Goal: Task Accomplishment & Management: Manage account settings

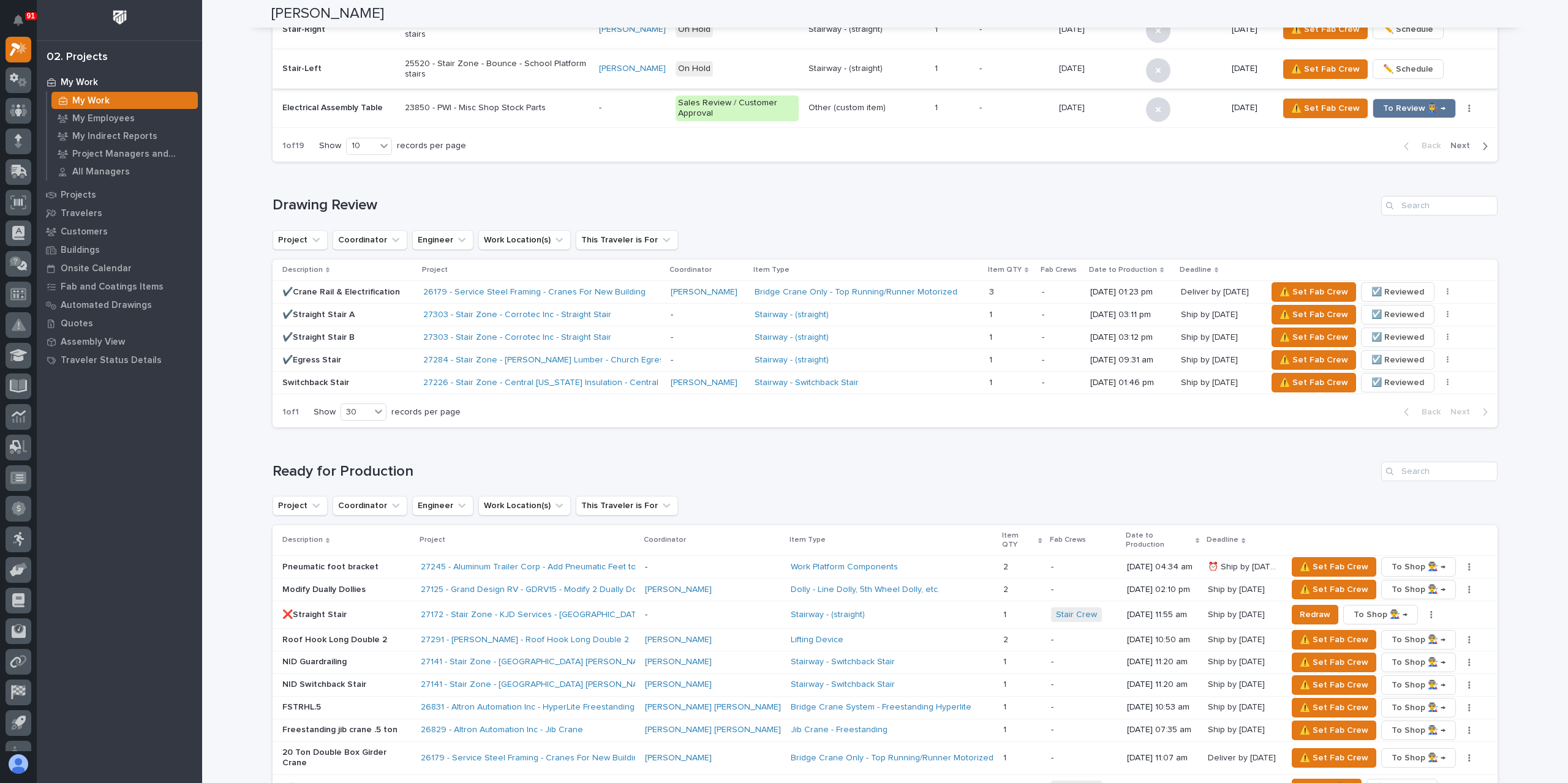
scroll to position [980, 0]
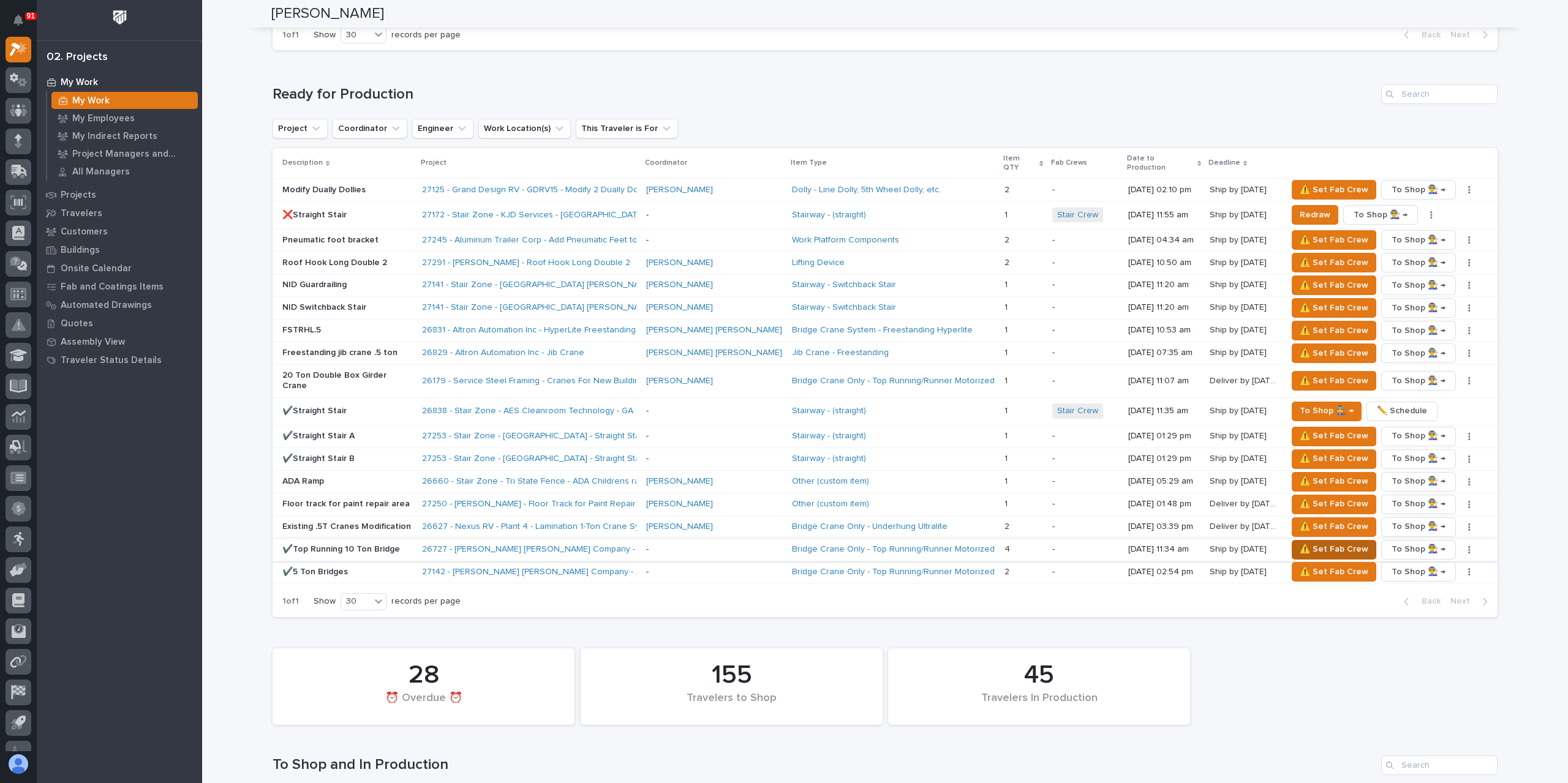
click at [1303, 542] on span "⚠️ Set Fab Crew" at bounding box center [1334, 549] width 68 height 14
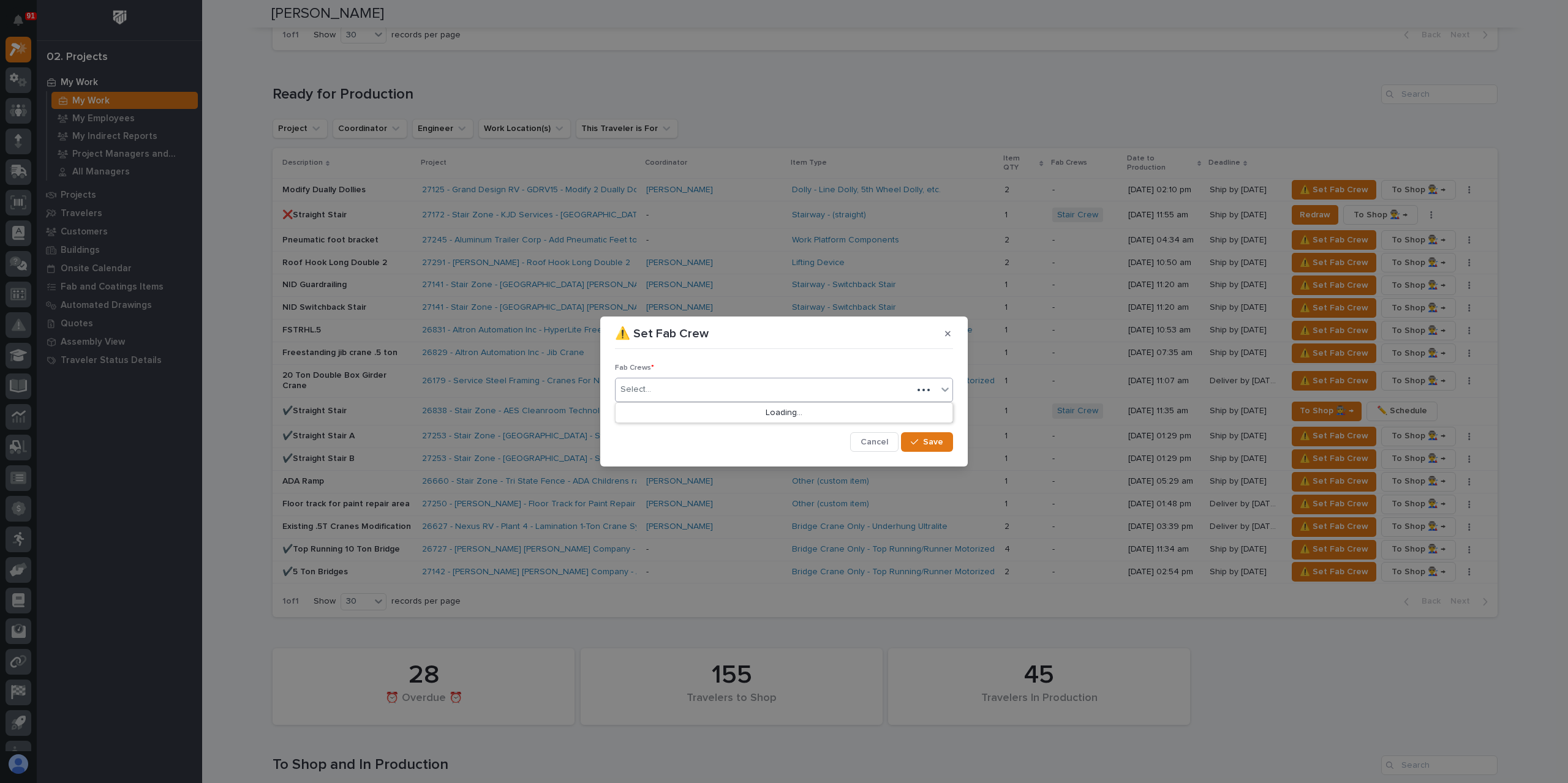
click at [666, 398] on div "Select..." at bounding box center [764, 390] width 297 height 20
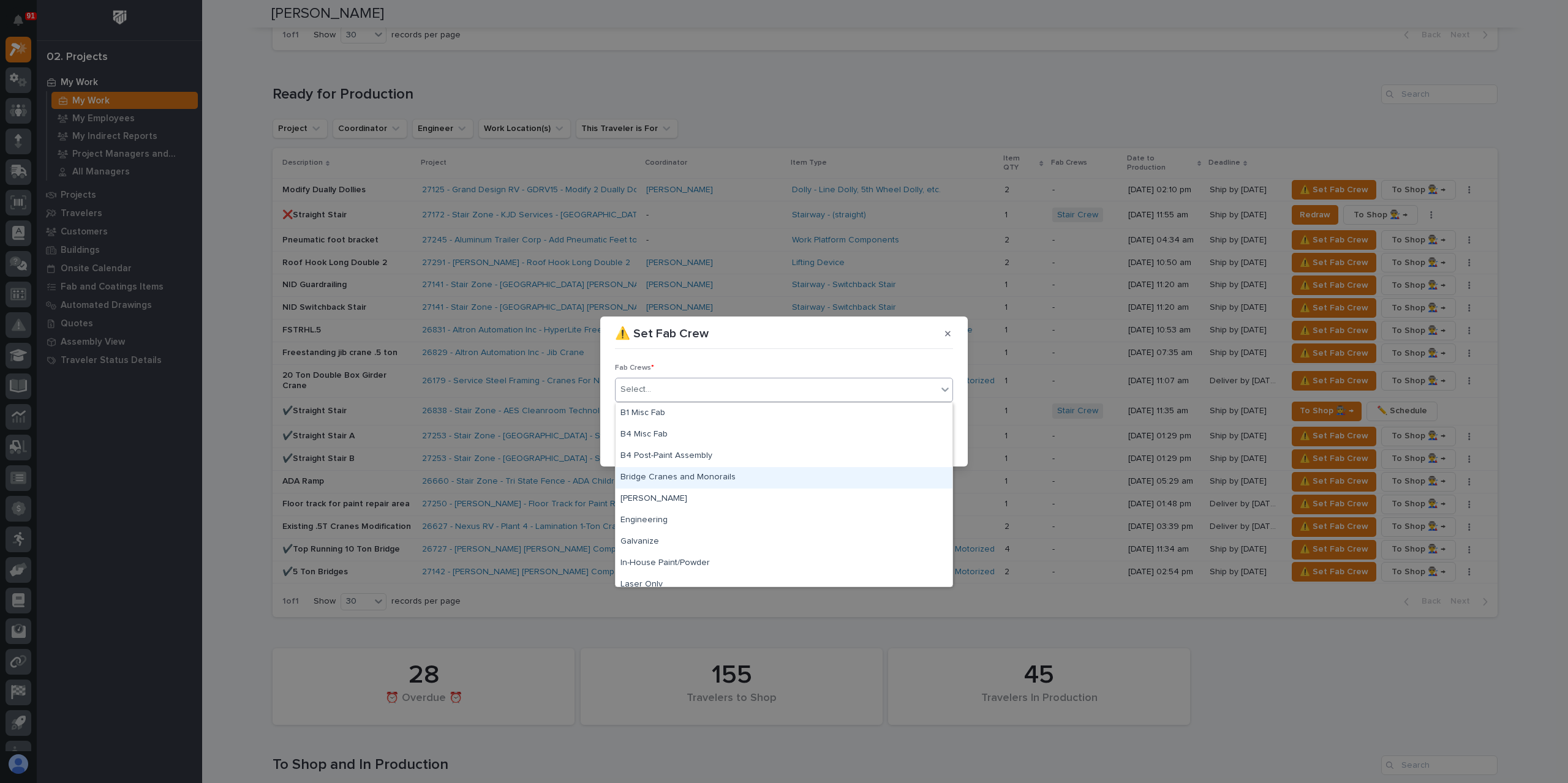
click at [685, 476] on div "Bridge Cranes and Monorails" at bounding box center [784, 478] width 337 height 22
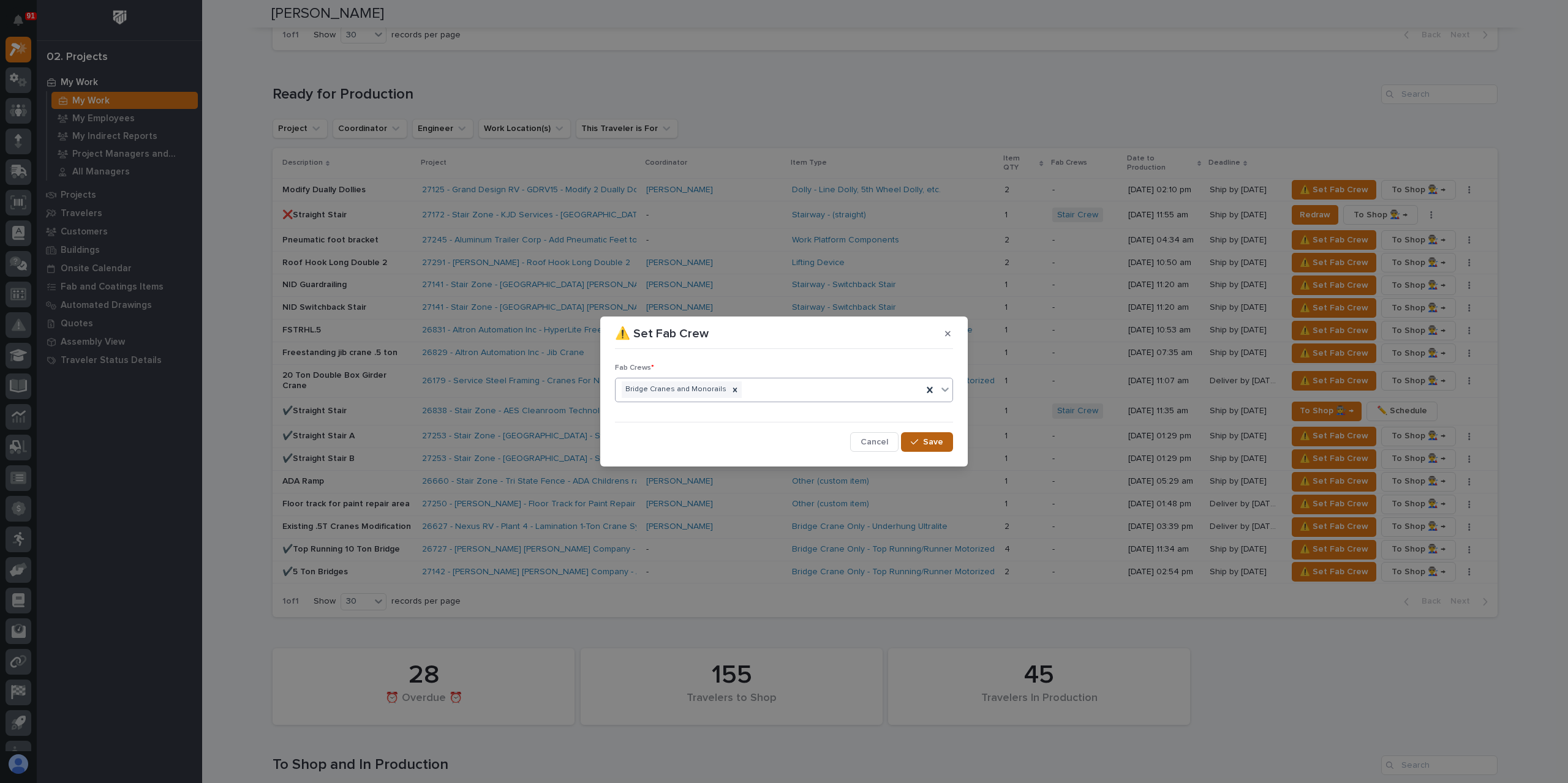
click at [920, 446] on button "Save" at bounding box center [927, 443] width 52 height 20
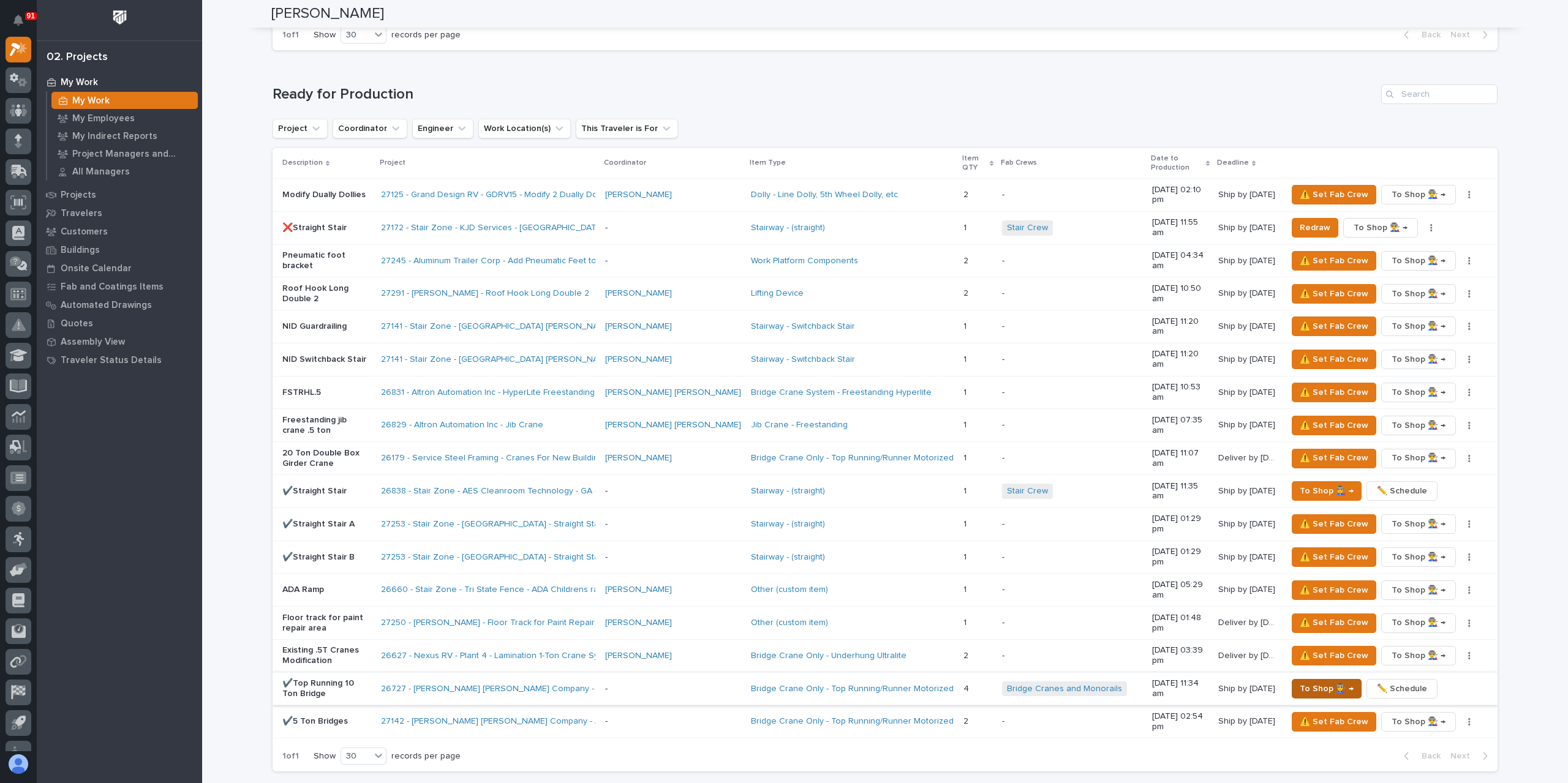
click at [1322, 682] on span "To Shop 👨‍🏭 →" at bounding box center [1326, 689] width 54 height 14
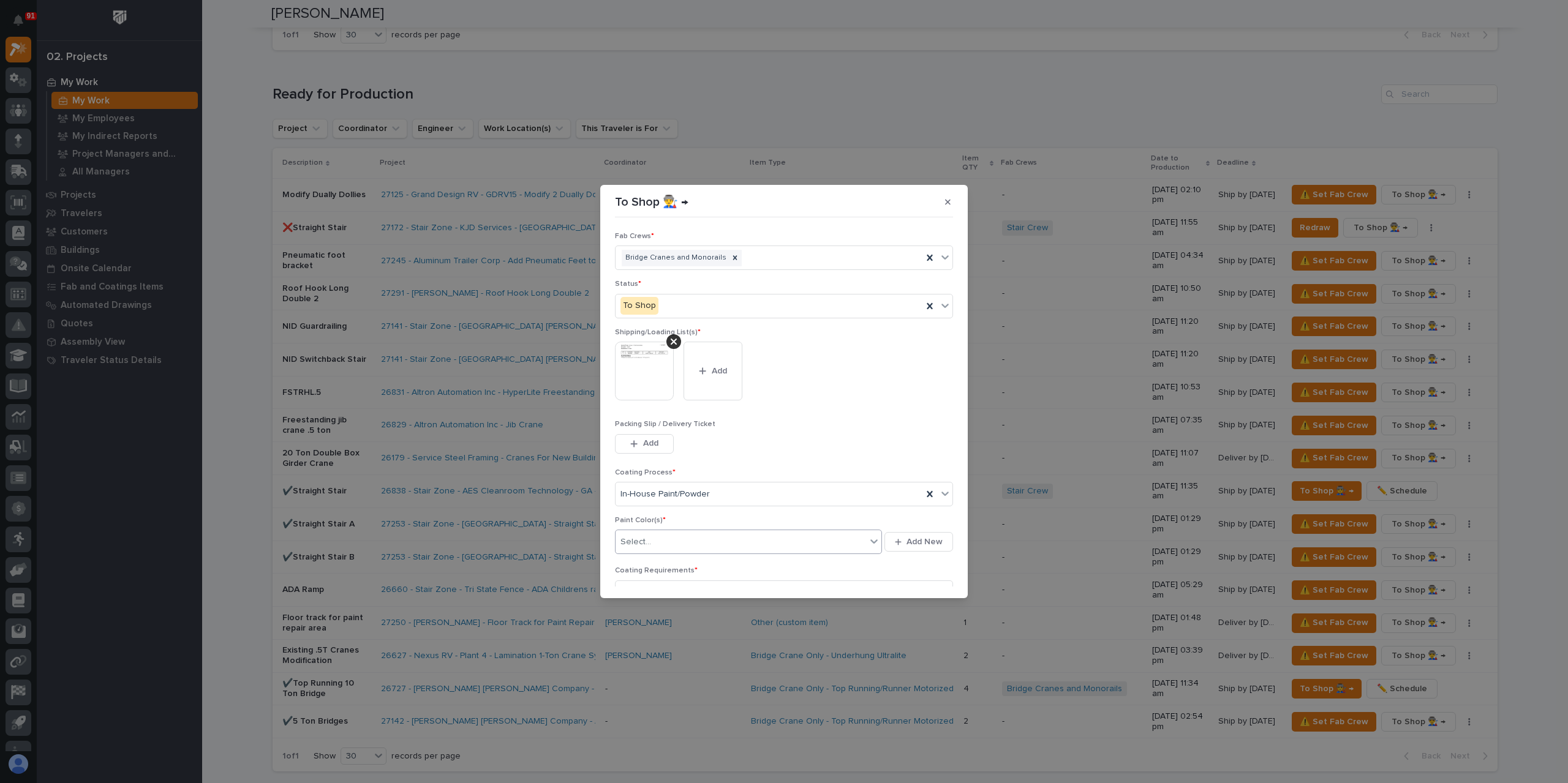
click at [677, 548] on div "Select..." at bounding box center [741, 542] width 250 height 20
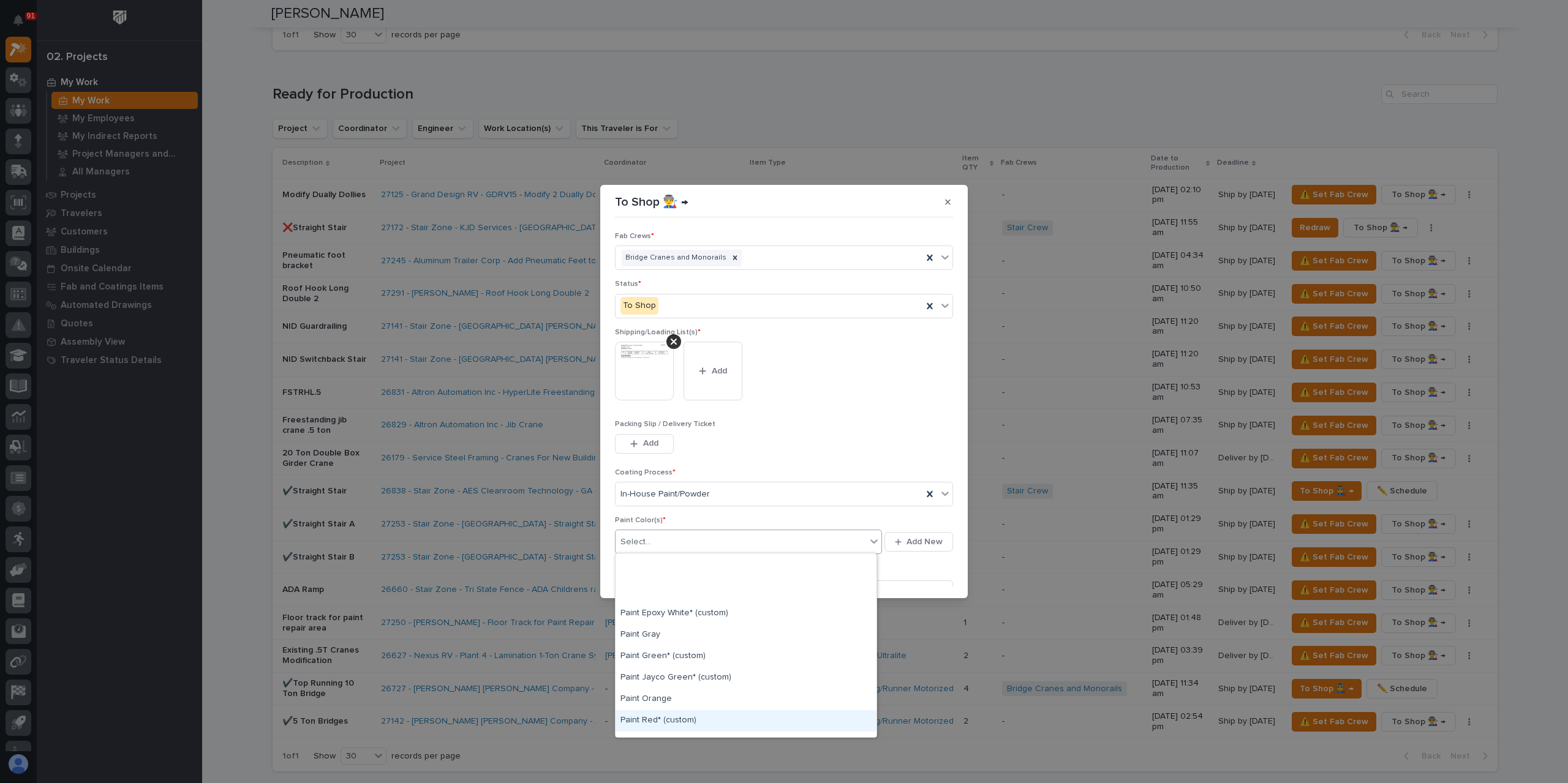
scroll to position [306, 0]
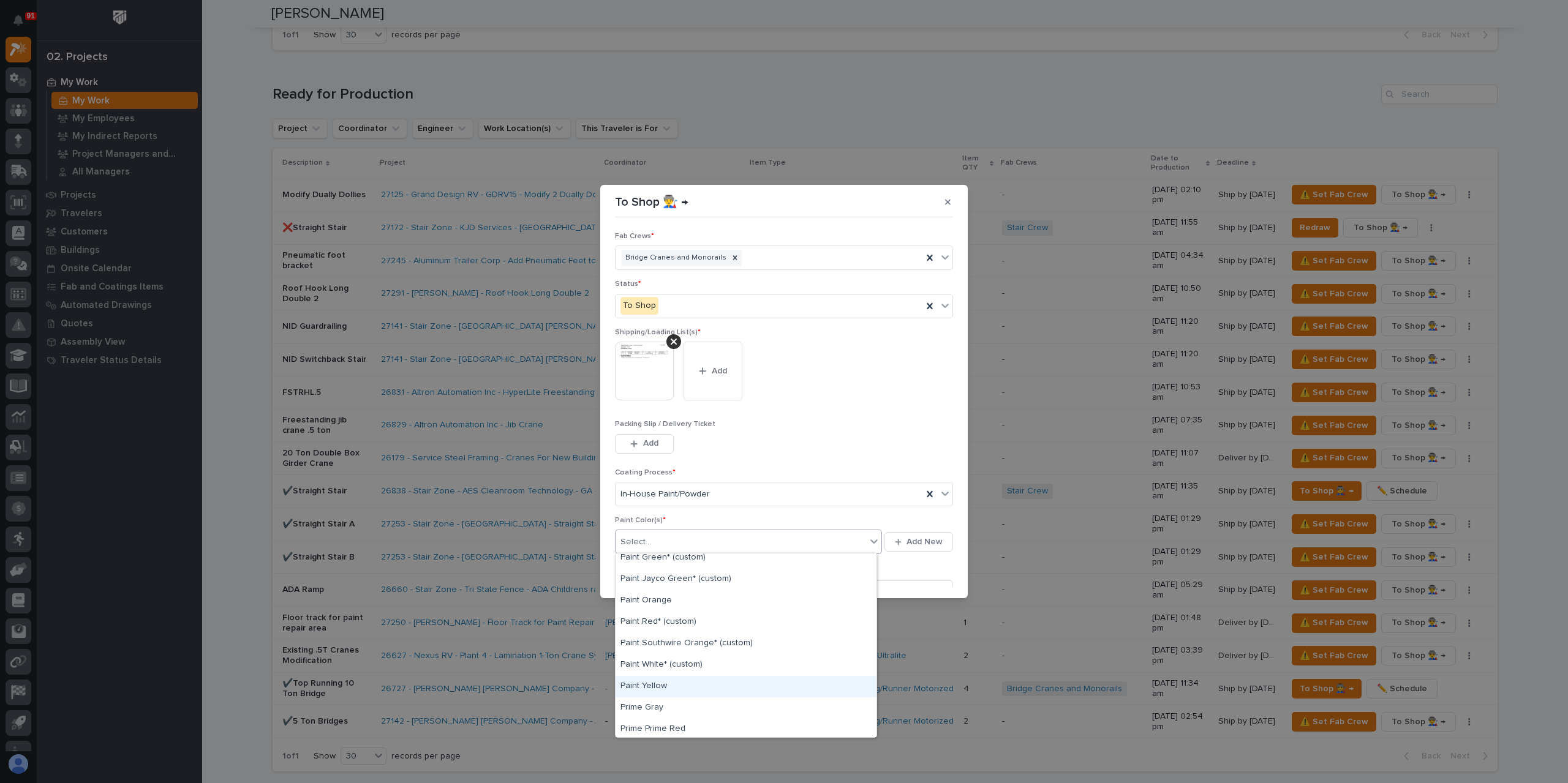
click at [673, 682] on div "Paint Yellow" at bounding box center [746, 687] width 261 height 22
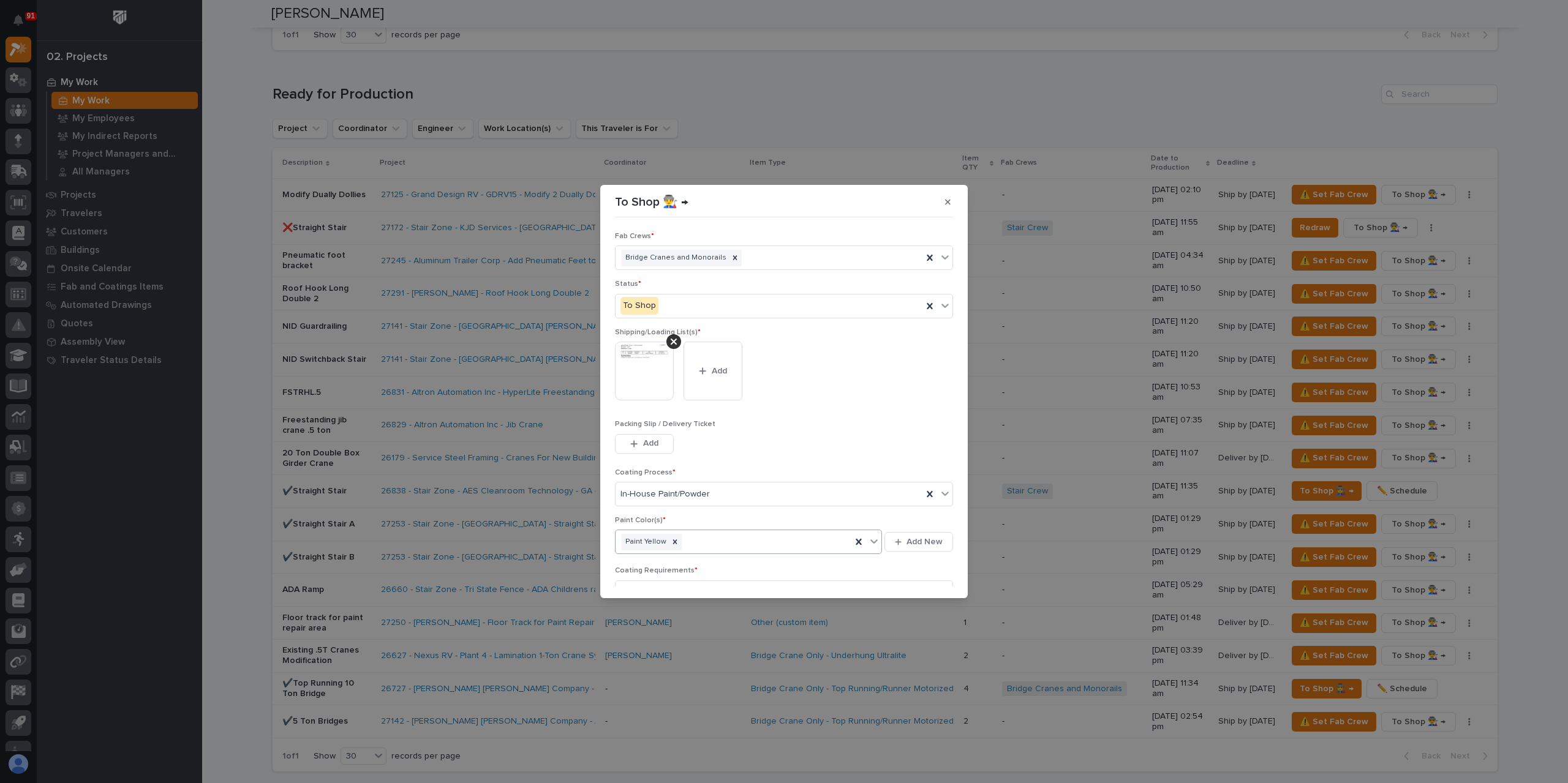
scroll to position [65, 0]
click at [946, 586] on div "Save" at bounding box center [927, 580] width 52 height 20
click at [939, 582] on button "Save" at bounding box center [927, 580] width 52 height 20
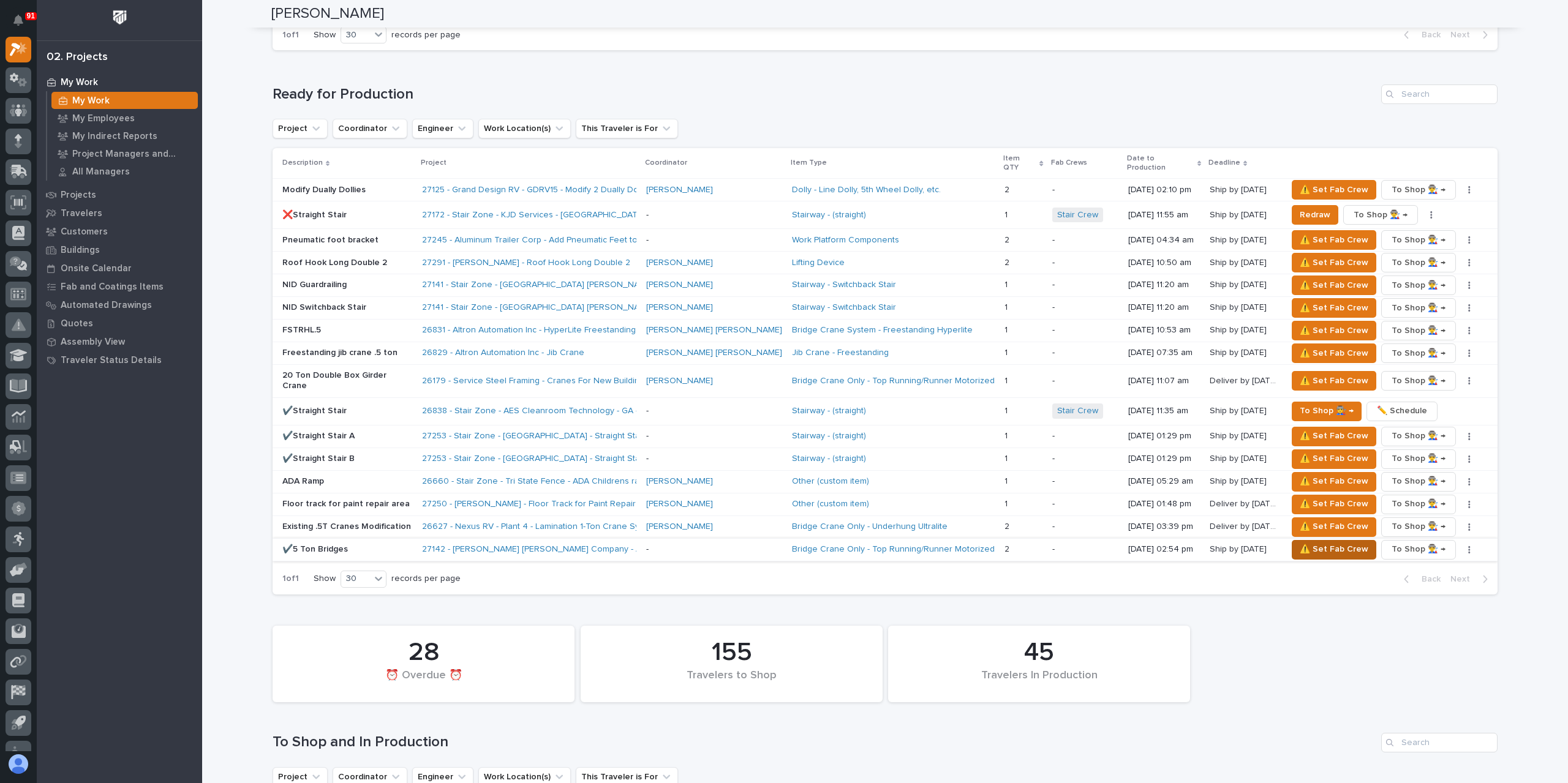
click at [1309, 542] on span "⚠️ Set Fab Crew" at bounding box center [1334, 549] width 68 height 14
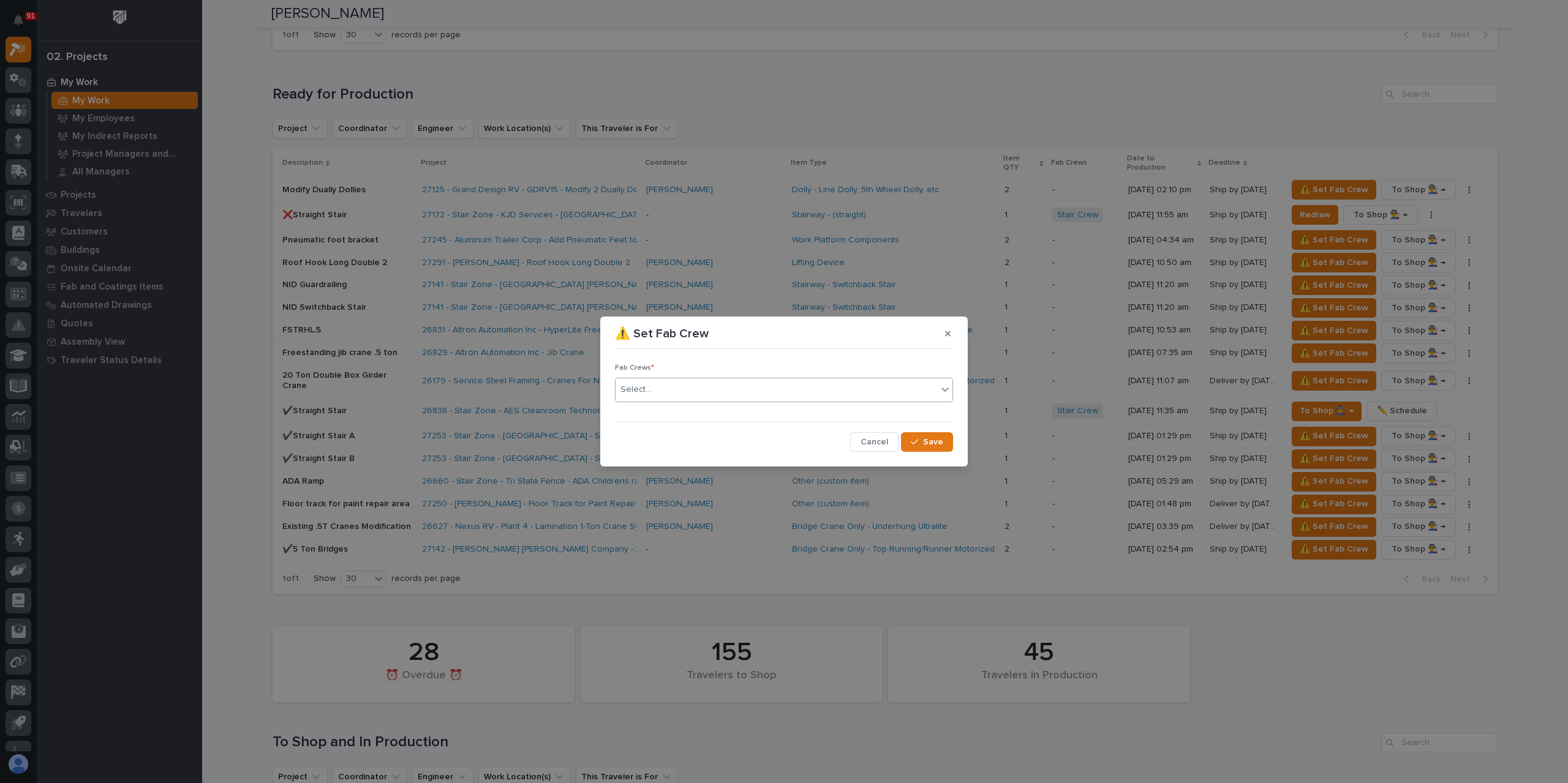
click at [659, 388] on div "Select..." at bounding box center [776, 390] width 321 height 20
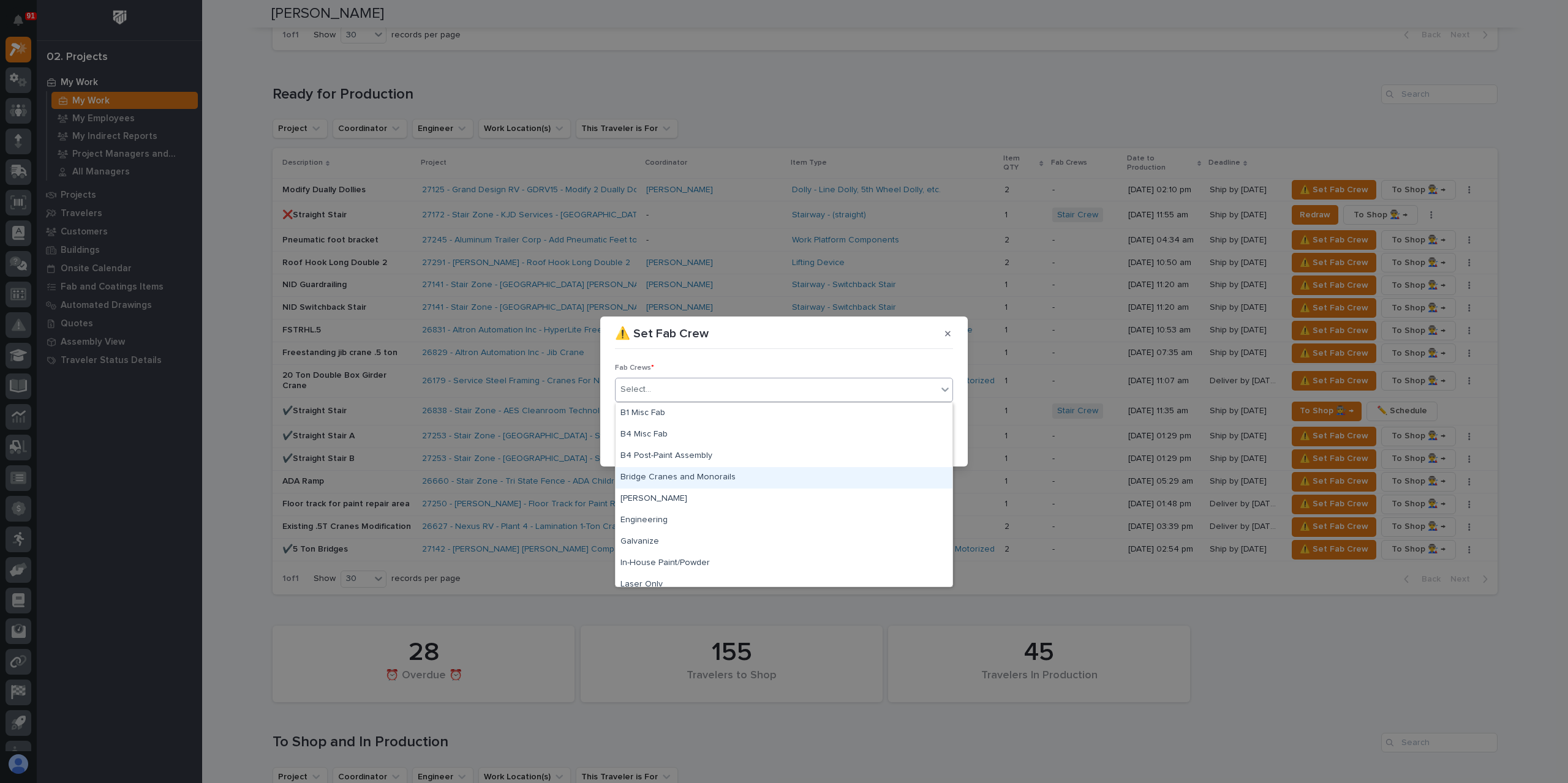
click at [676, 470] on div "Bridge Cranes and Monorails" at bounding box center [784, 478] width 337 height 22
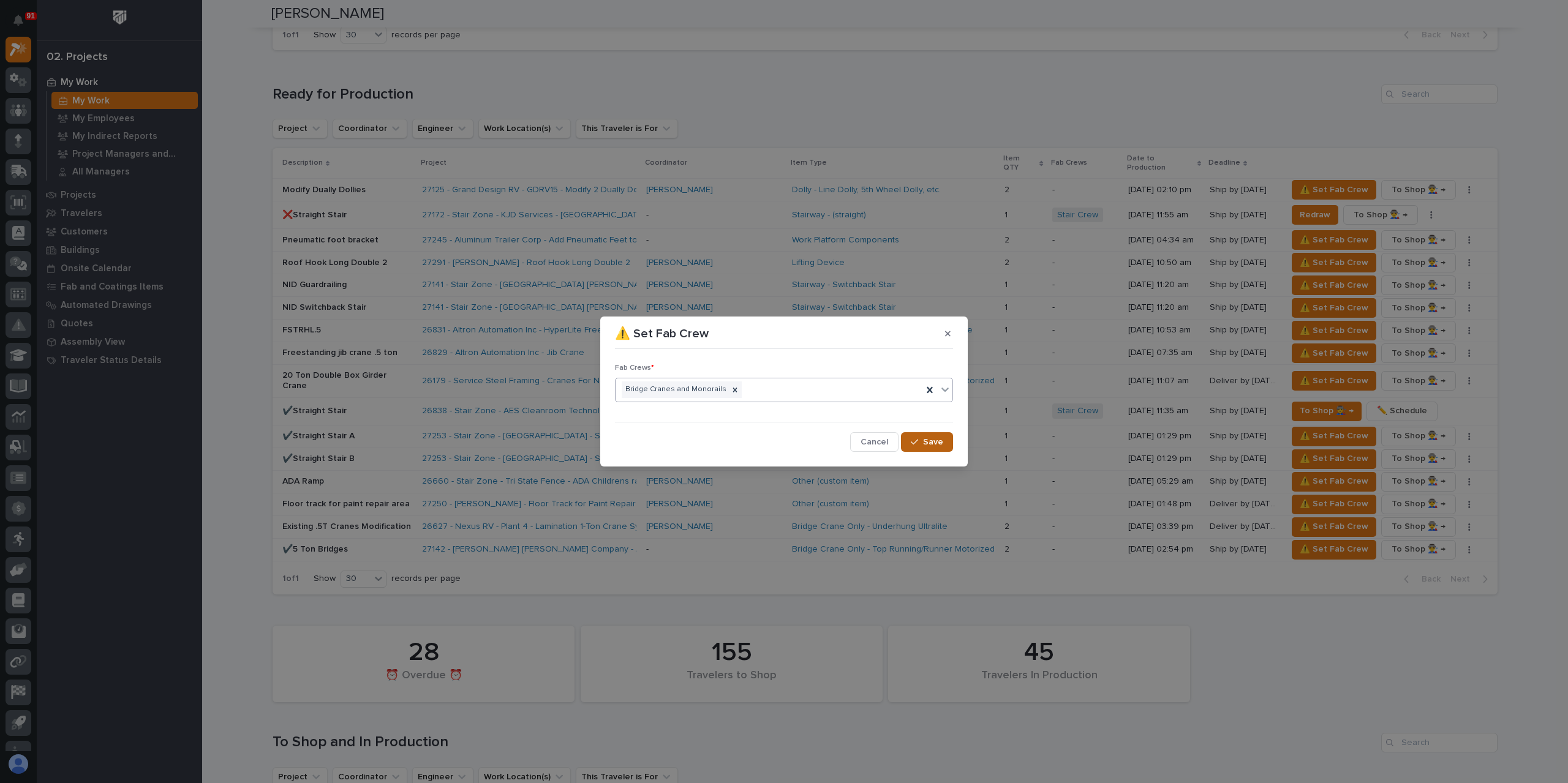
click at [907, 441] on button "Save" at bounding box center [927, 443] width 52 height 20
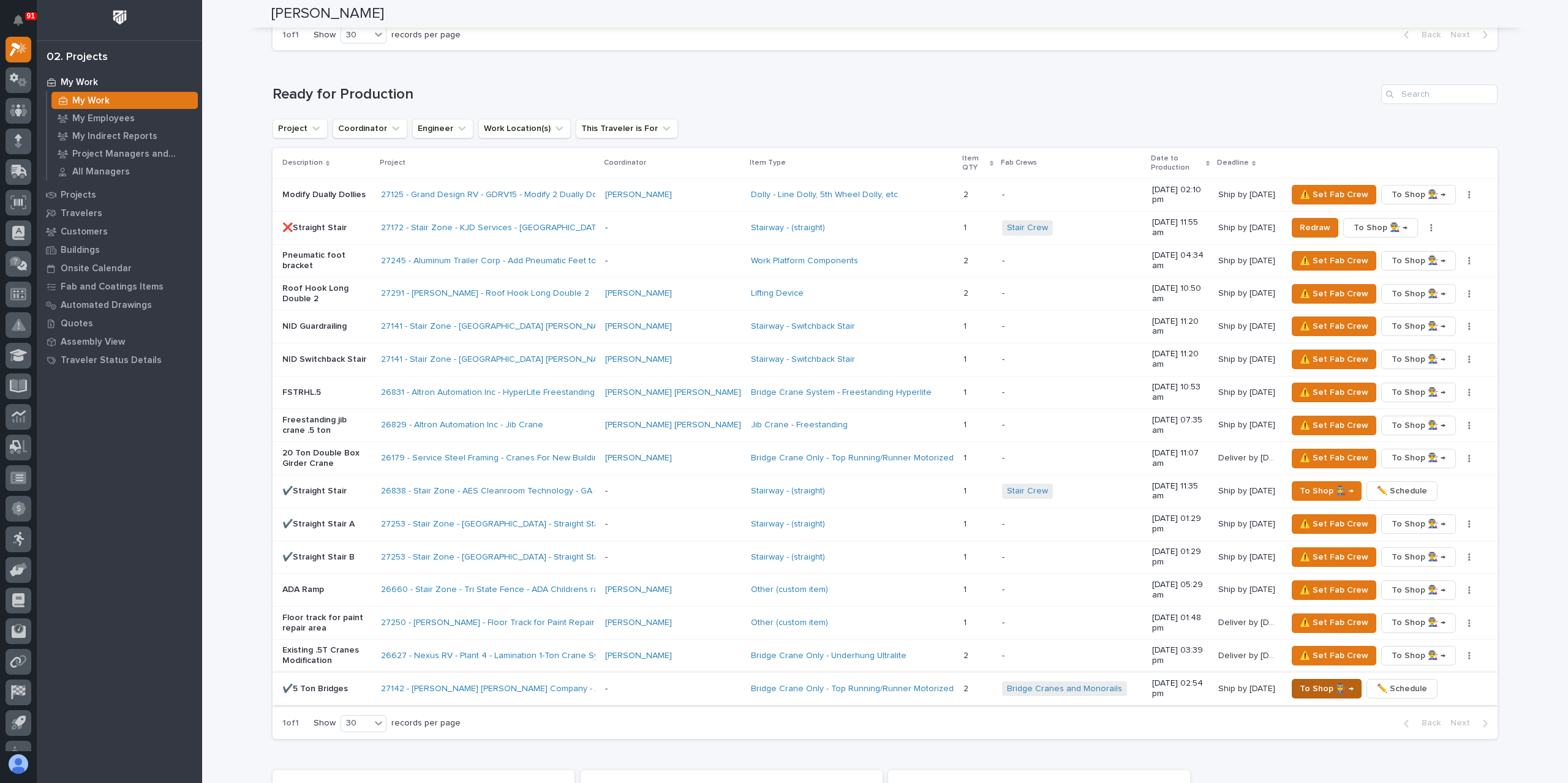
click at [1312, 682] on span "To Shop 👨‍🏭 →" at bounding box center [1326, 689] width 54 height 14
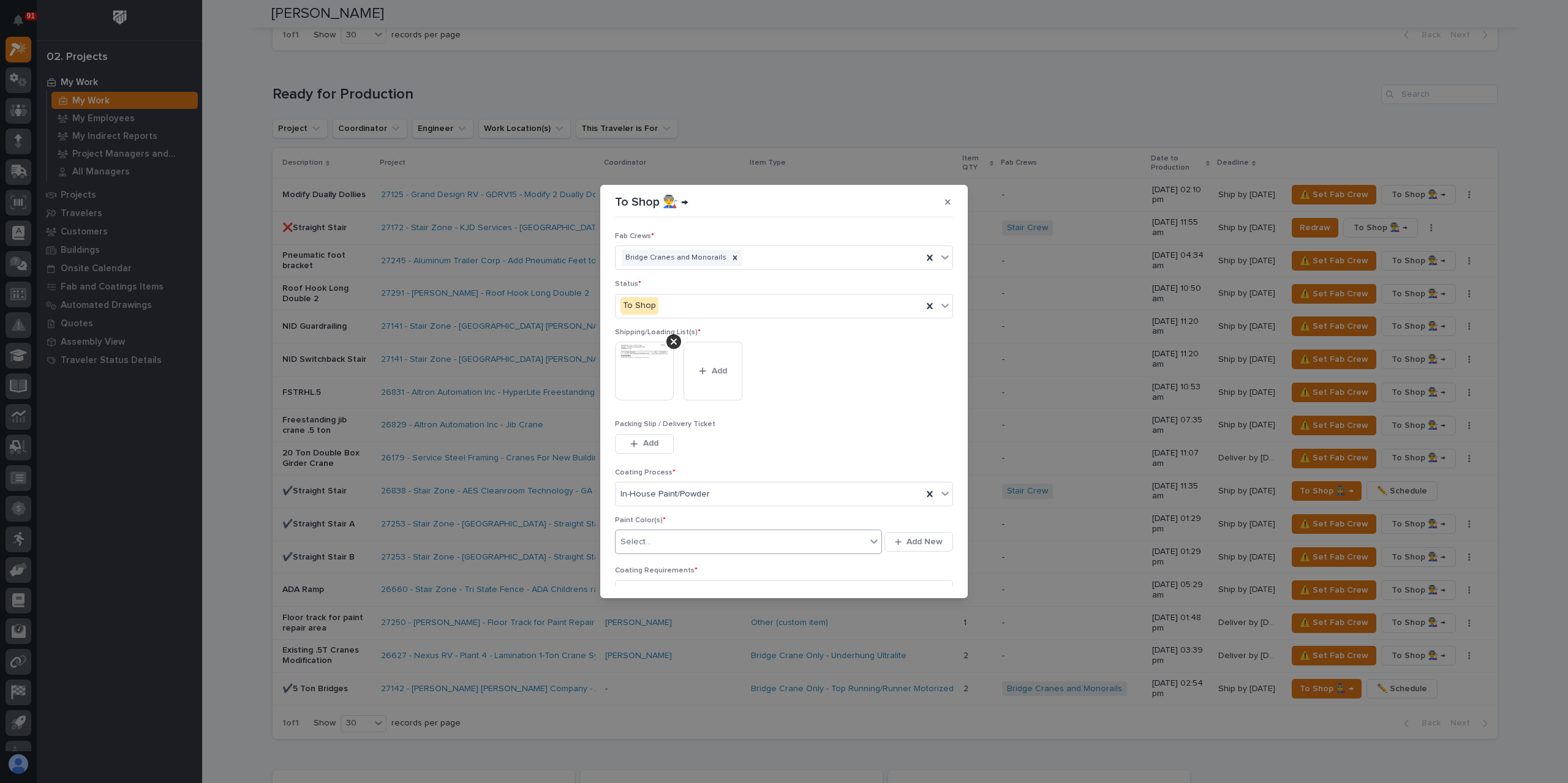
click at [660, 549] on div "Select..." at bounding box center [741, 542] width 250 height 20
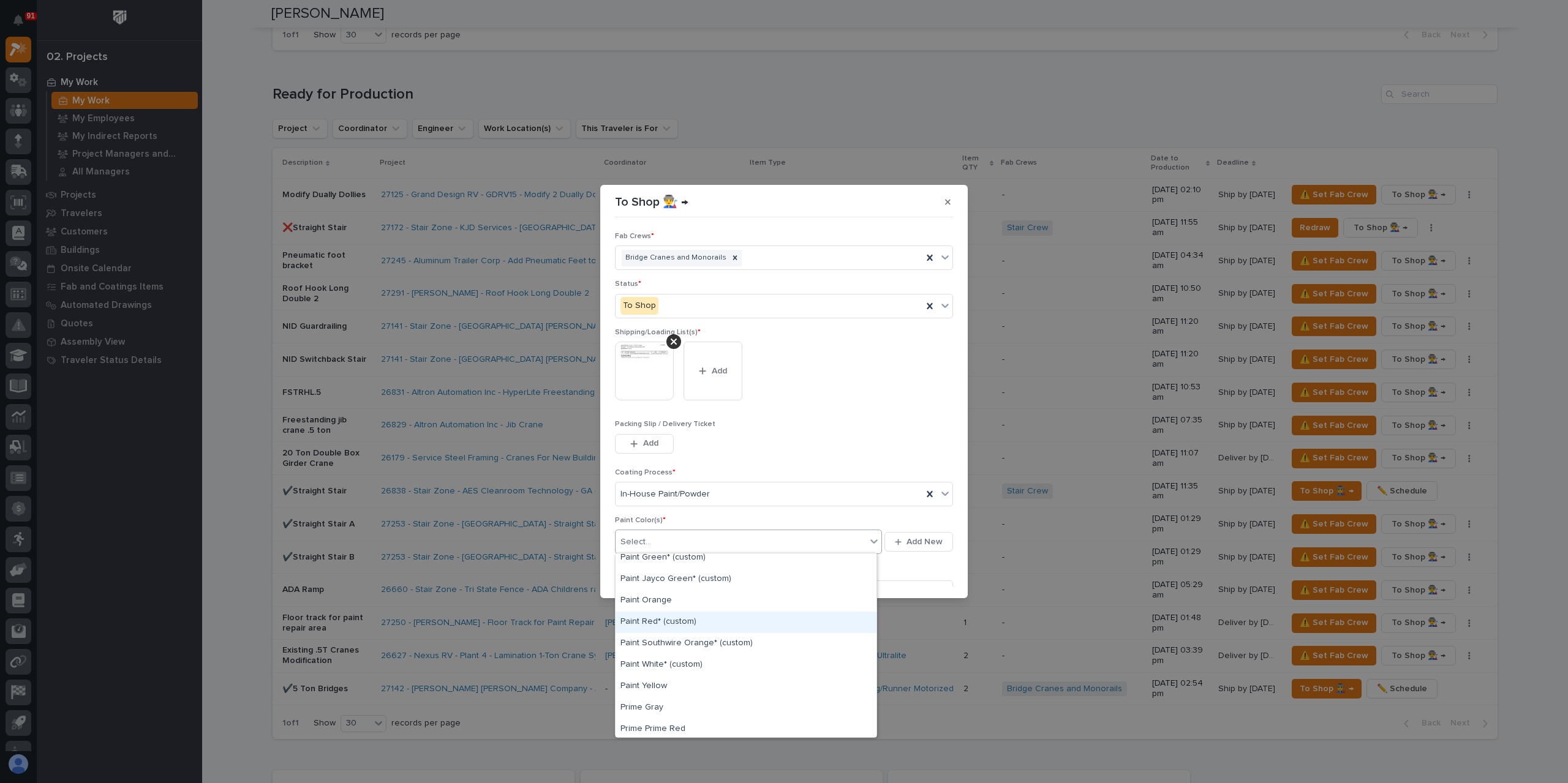
scroll to position [367, 0]
click at [663, 620] on div "Paint Yellow" at bounding box center [746, 626] width 261 height 22
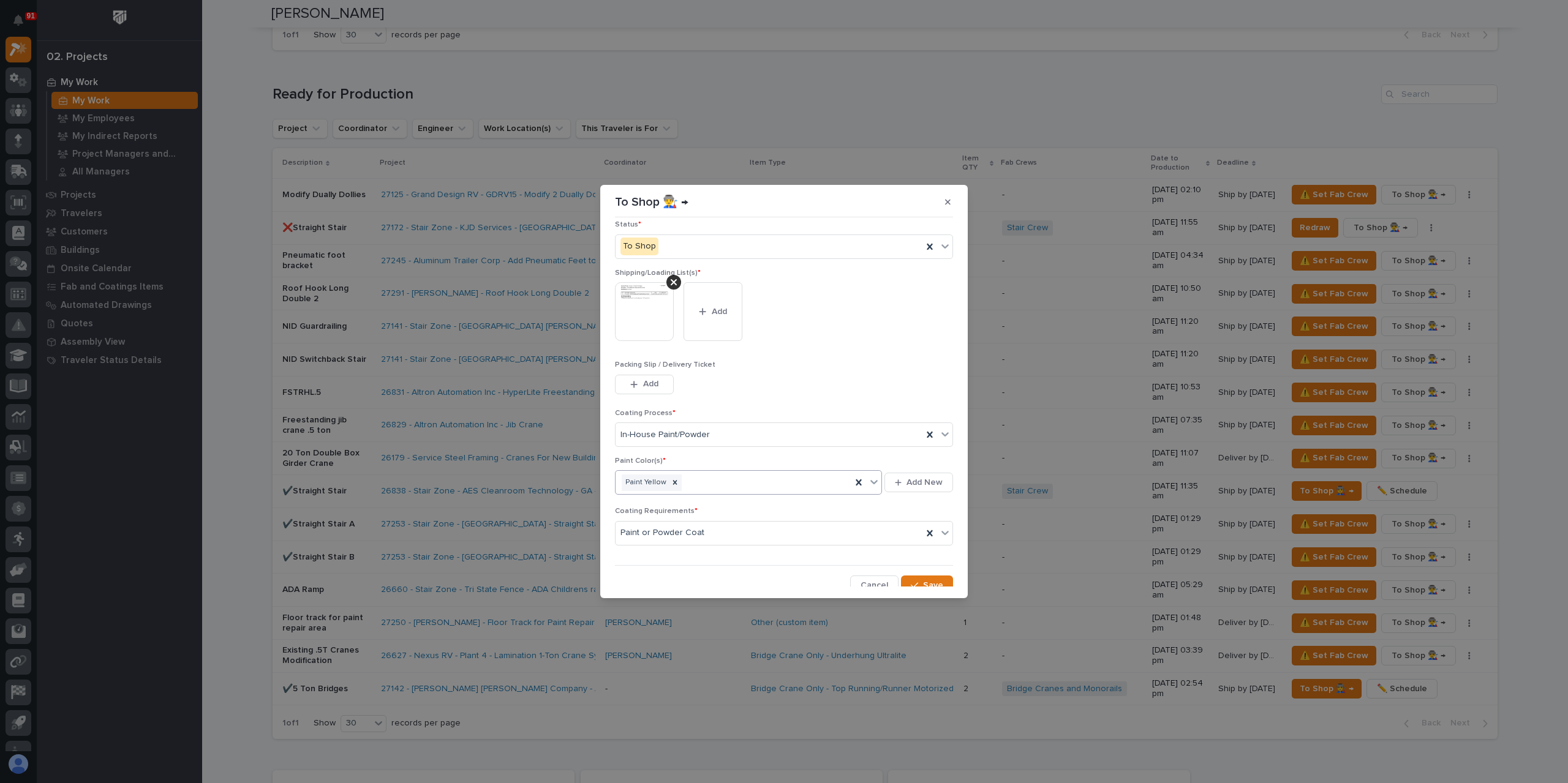
scroll to position [65, 0]
click at [916, 575] on div "button" at bounding box center [917, 579] width 13 height 9
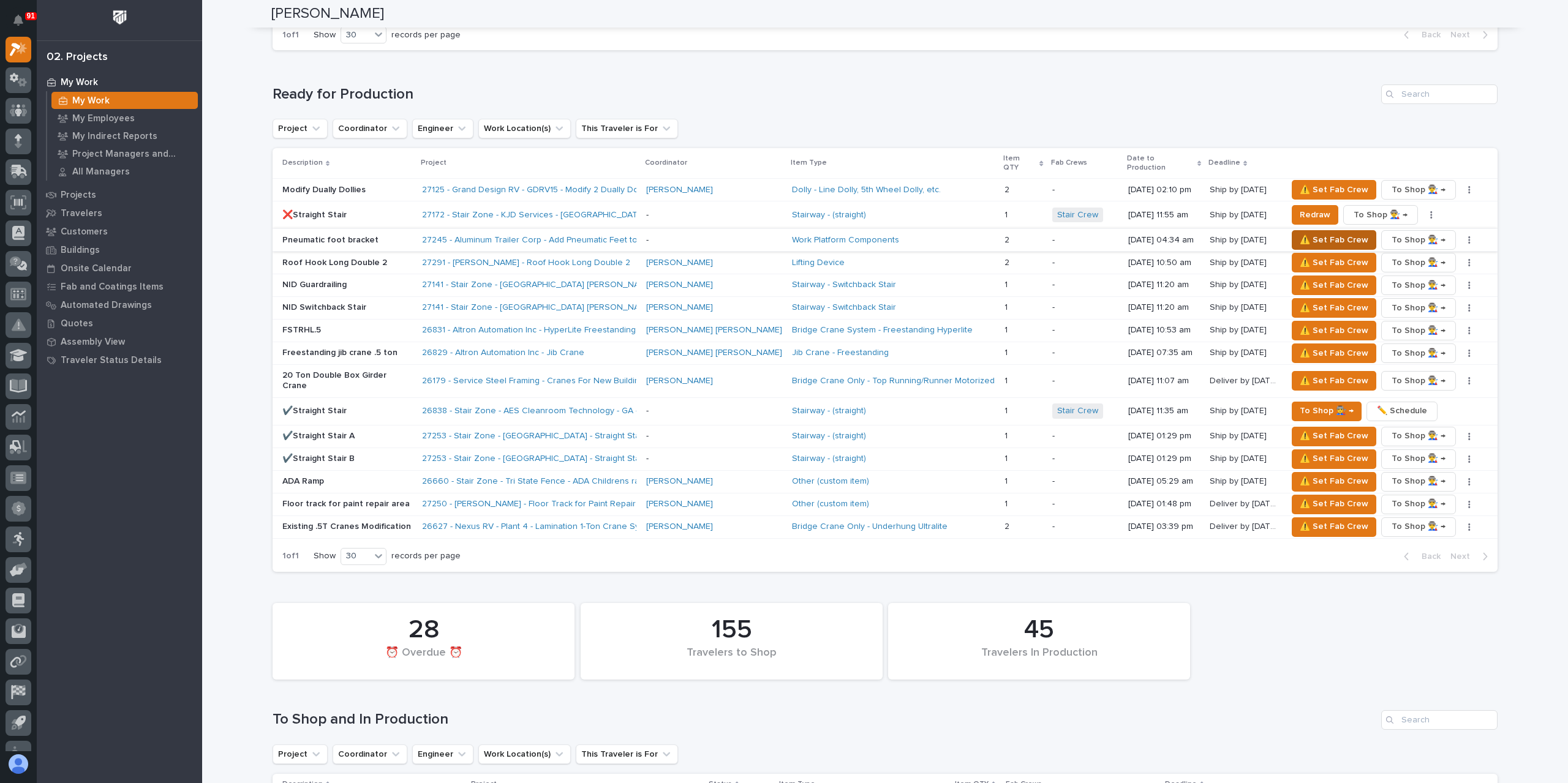
click at [1311, 232] on span "⚠️ Set Fab Crew" at bounding box center [1334, 240] width 68 height 14
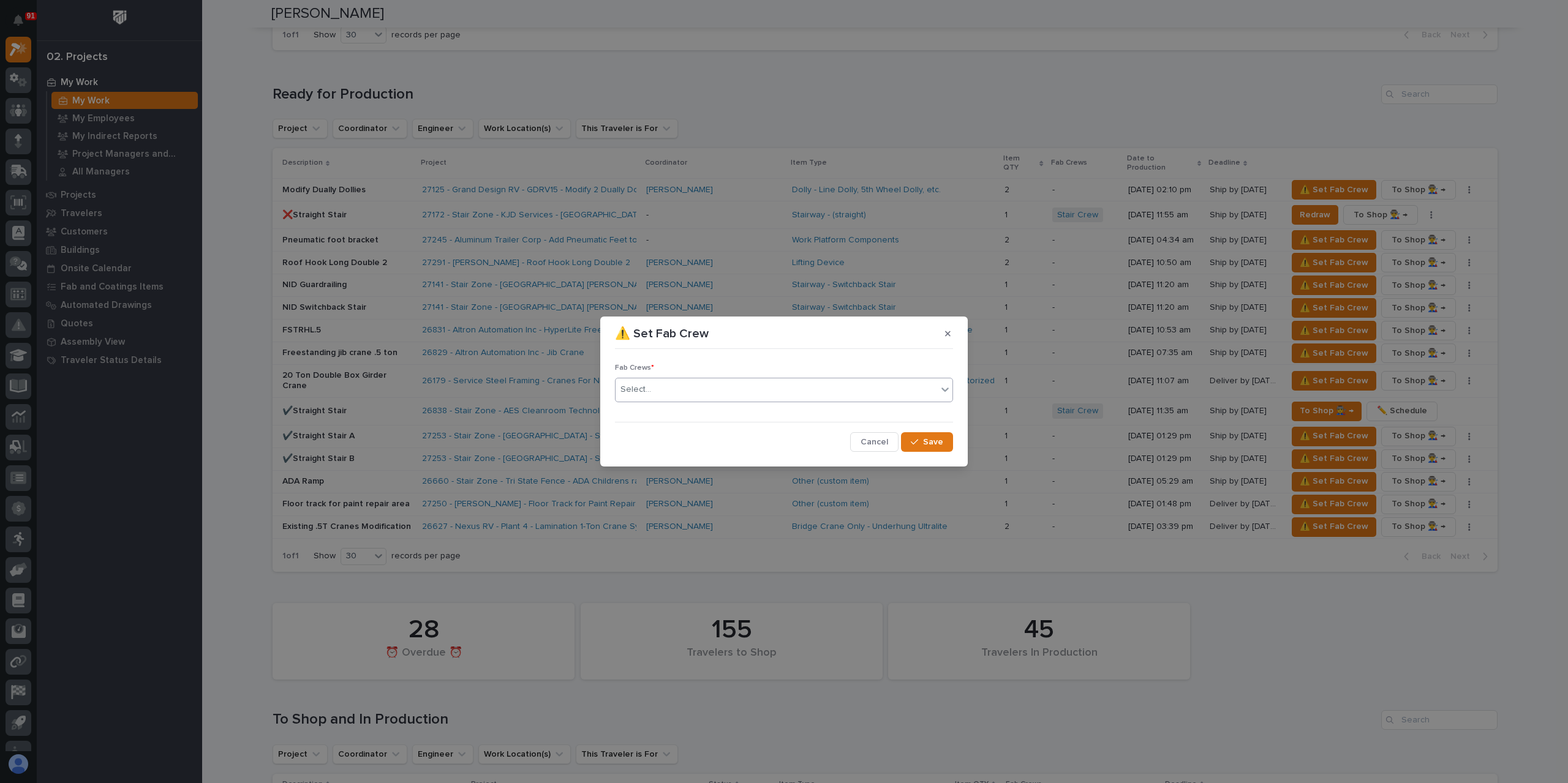
click at [666, 397] on div "Select..." at bounding box center [776, 390] width 321 height 20
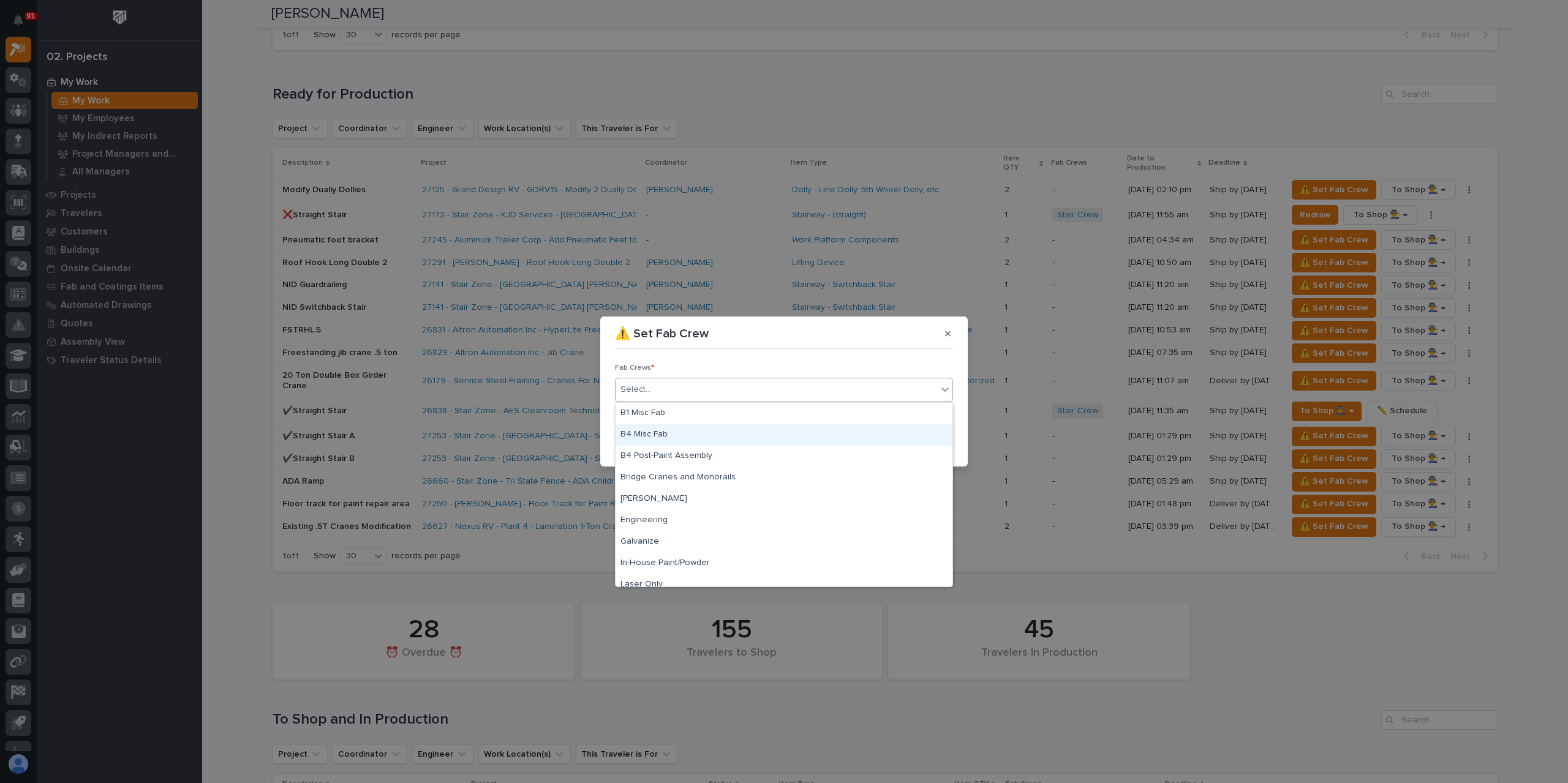
click at [665, 432] on div "B4 Misc Fab" at bounding box center [784, 435] width 337 height 22
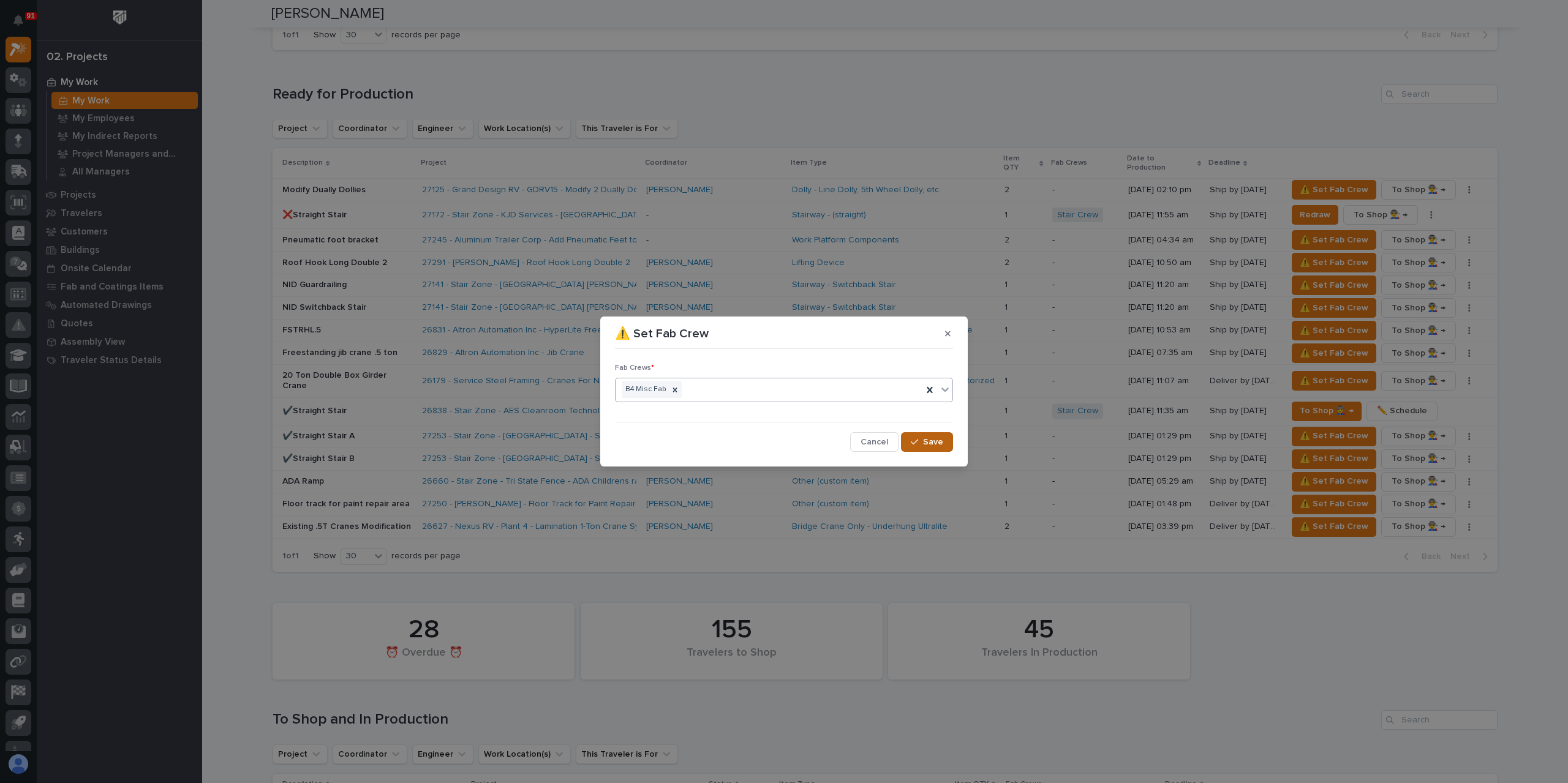
click at [928, 439] on span "Save" at bounding box center [933, 442] width 20 height 11
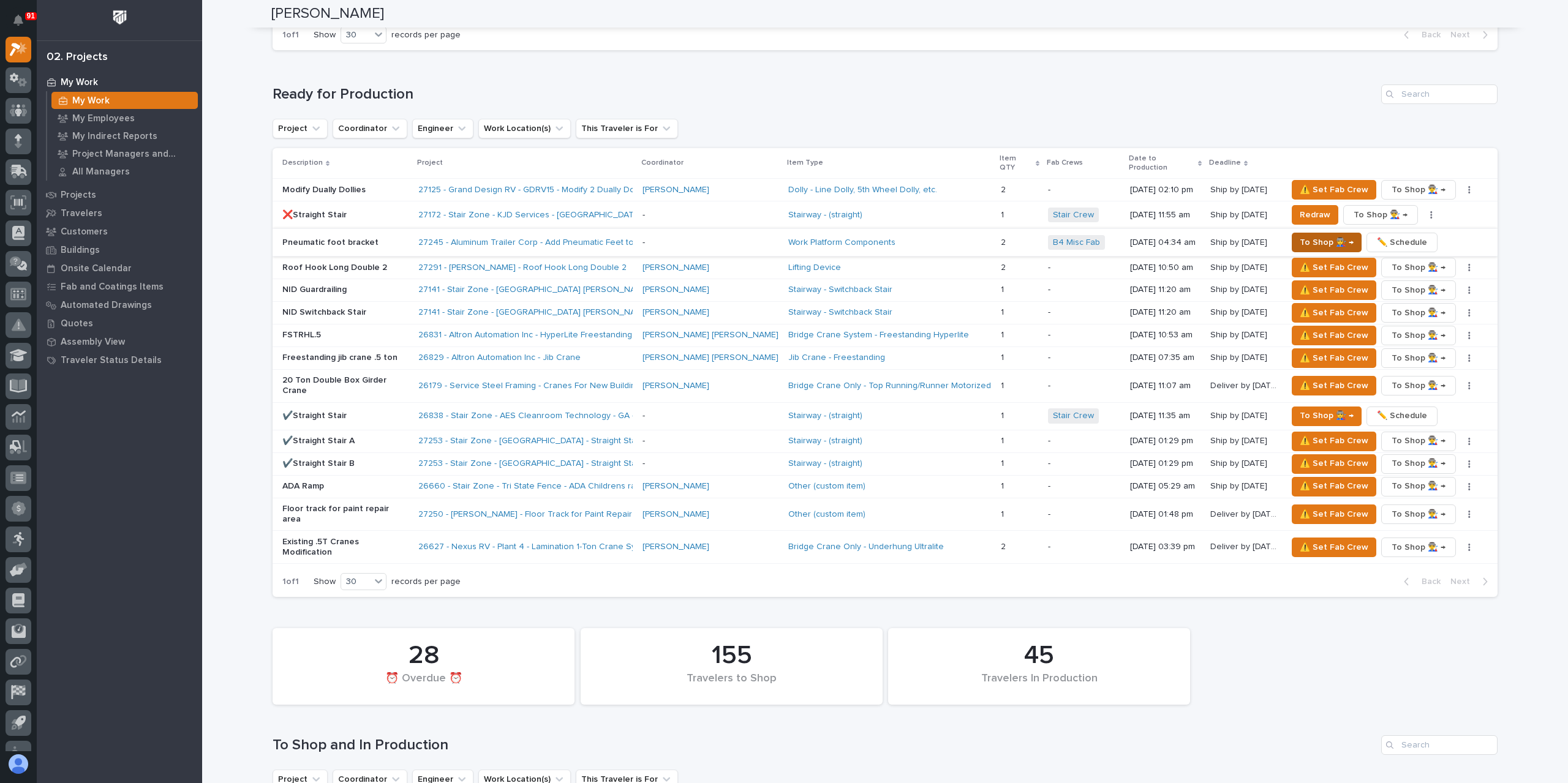
click at [1305, 235] on span "To Shop 👨‍🏭 →" at bounding box center [1326, 242] width 54 height 14
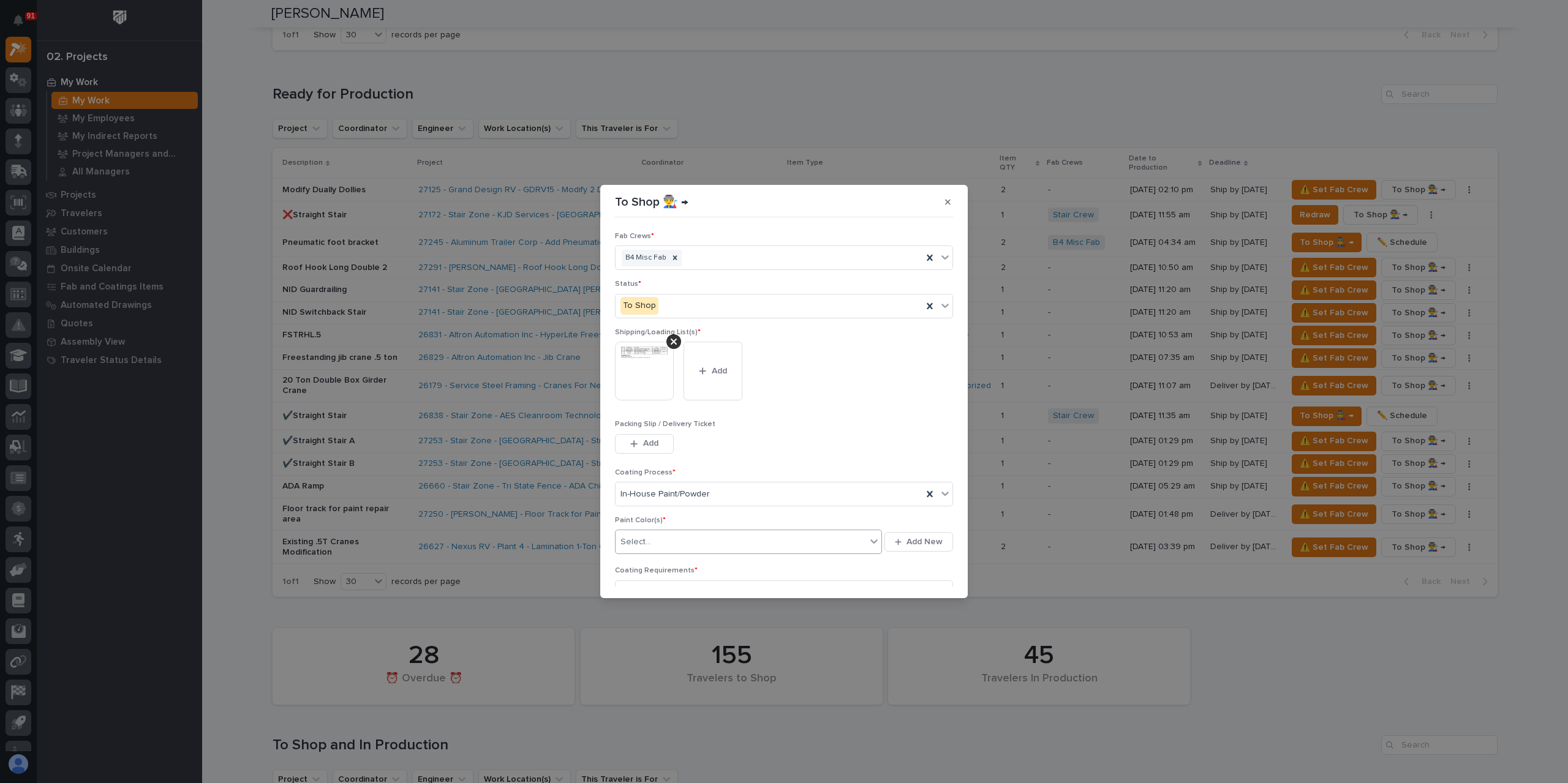
click at [668, 545] on div "Select..." at bounding box center [741, 542] width 250 height 20
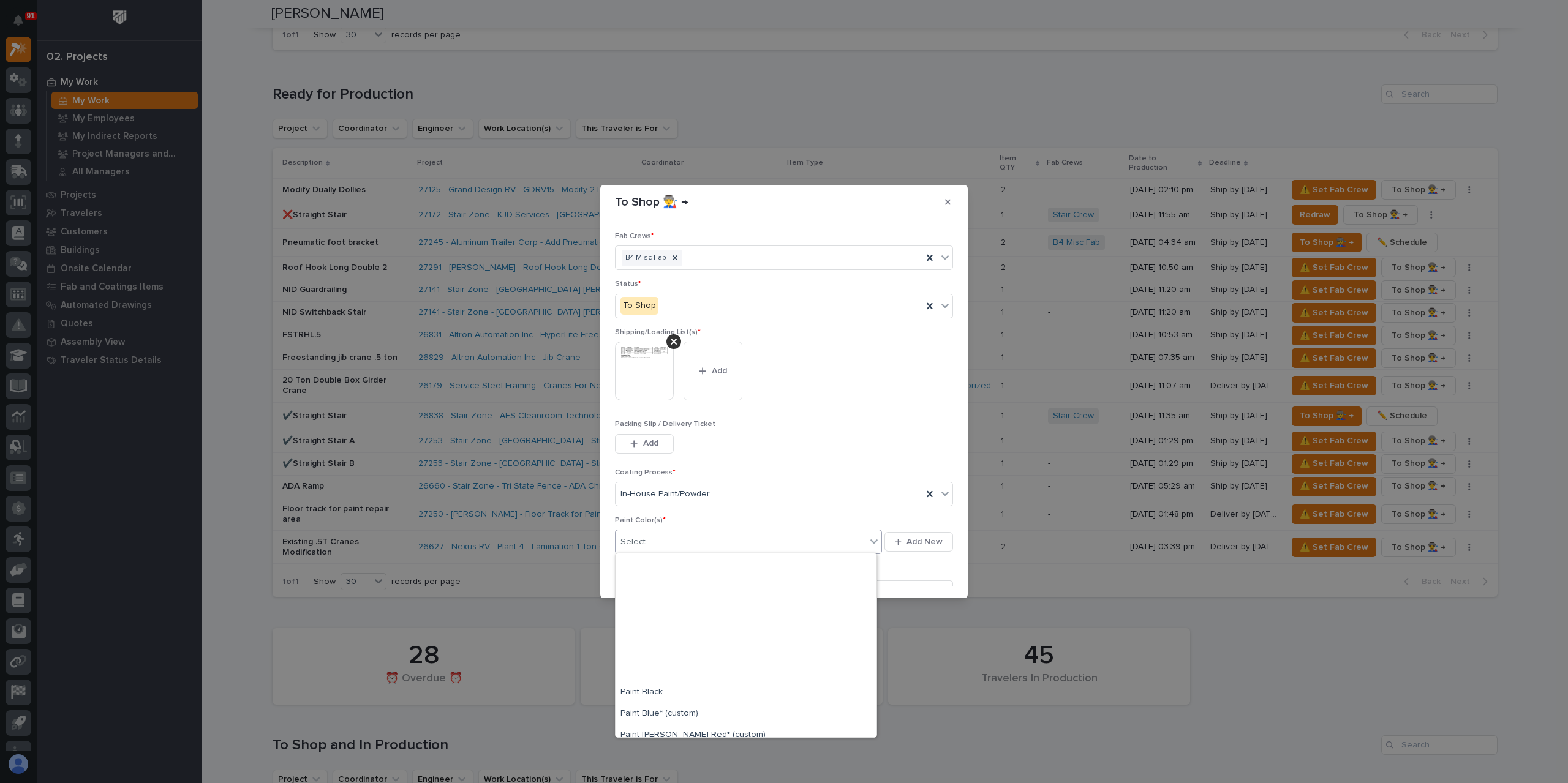
scroll to position [184, 0]
click at [671, 657] on div "Paint Gray" at bounding box center [746, 659] width 261 height 22
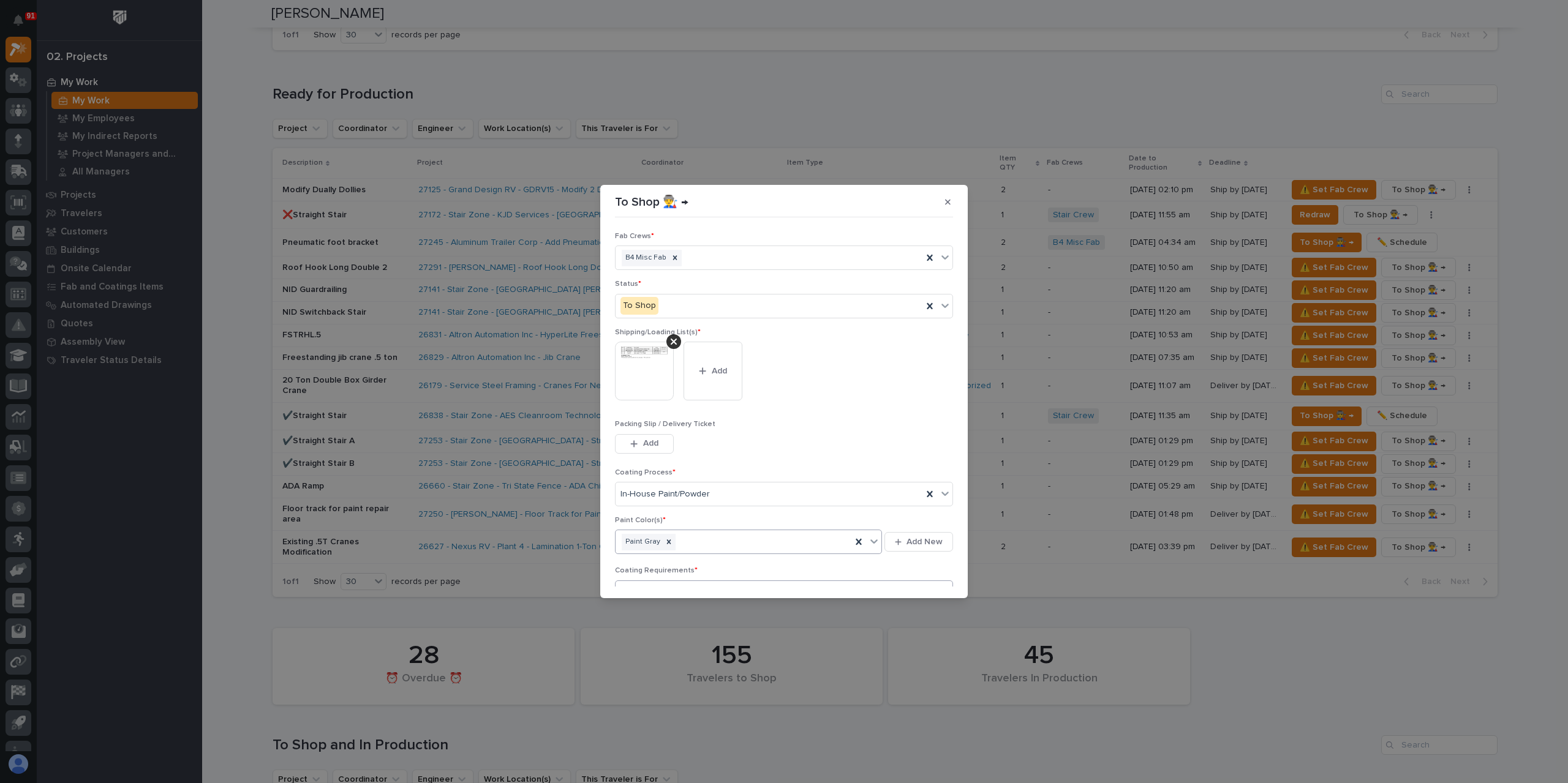
scroll to position [65, 0]
click at [913, 576] on div "button" at bounding box center [917, 579] width 13 height 9
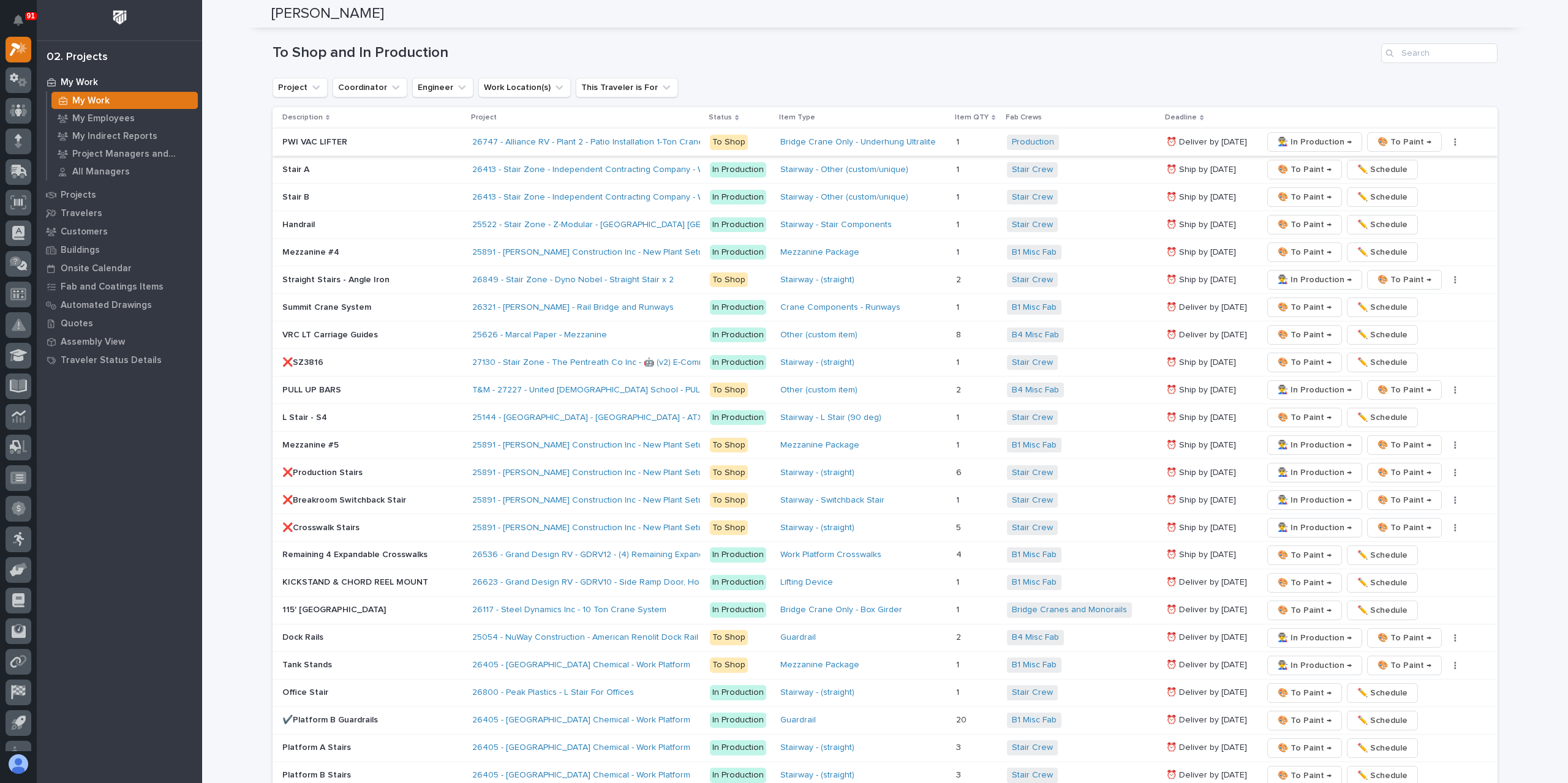
scroll to position [1654, 0]
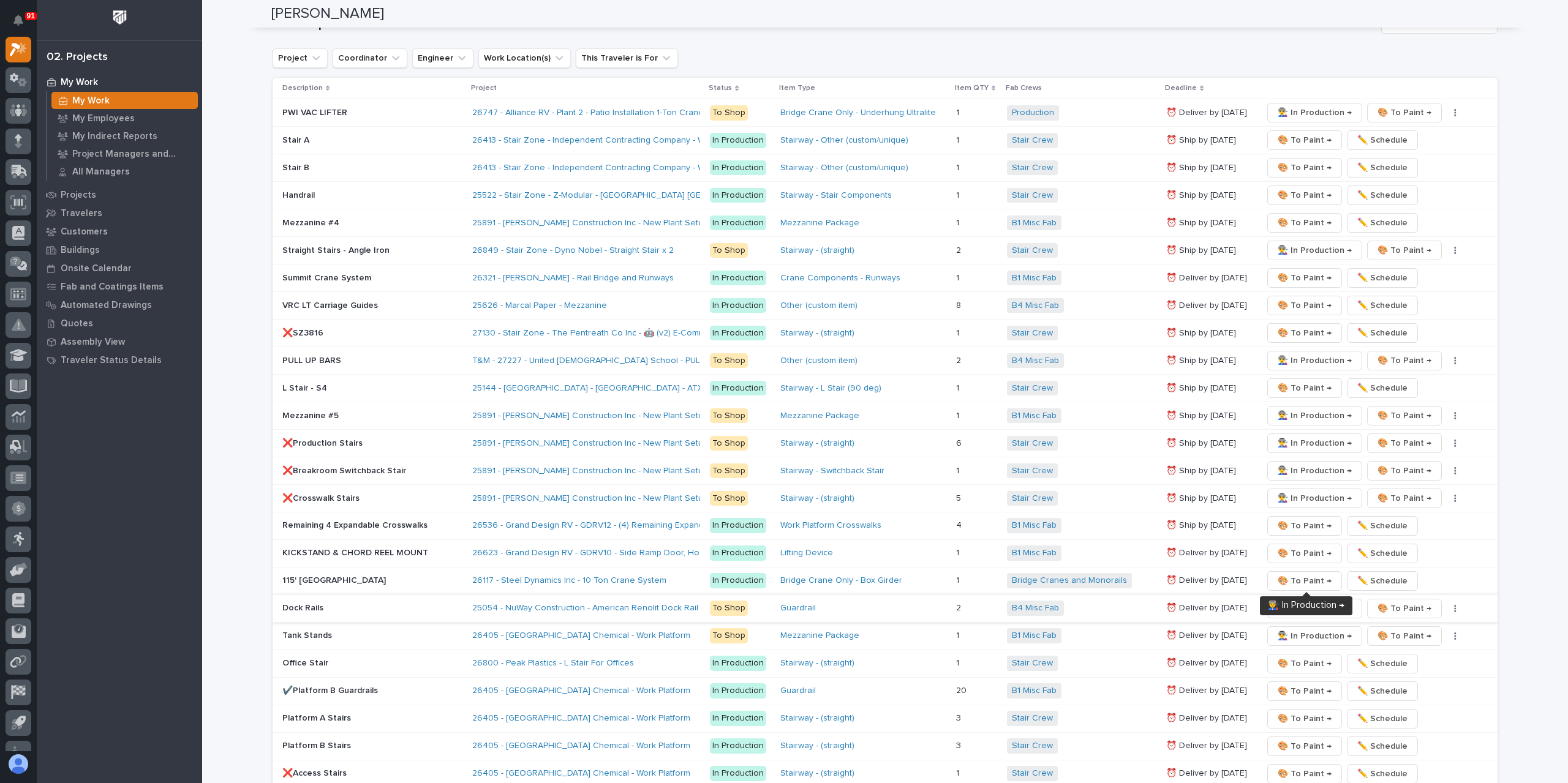
click at [1287, 601] on span "👨‍🏭 In Production →" at bounding box center [1314, 608] width 74 height 14
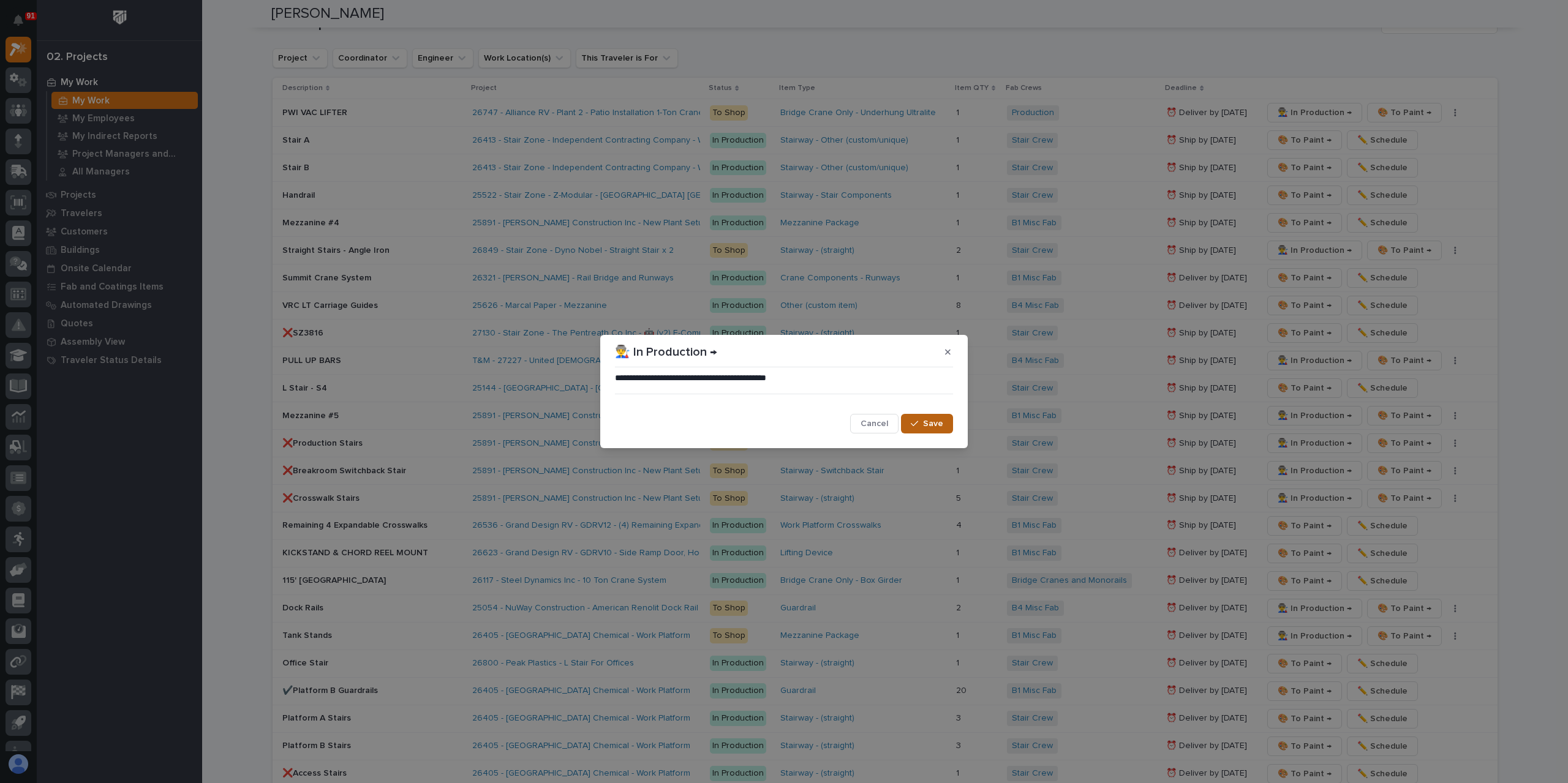
click at [939, 424] on span "Save" at bounding box center [933, 423] width 20 height 11
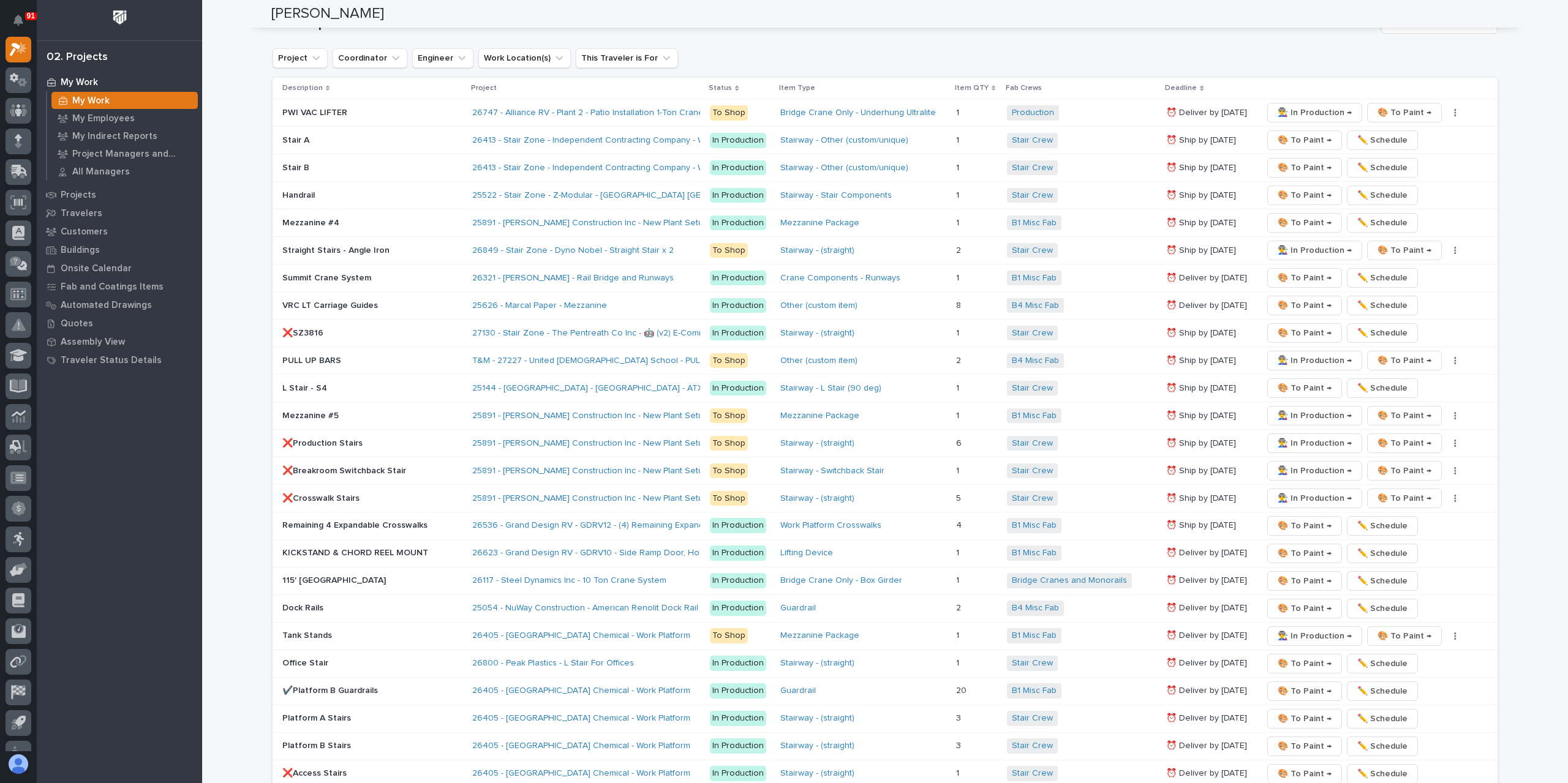
scroll to position [2082, 0]
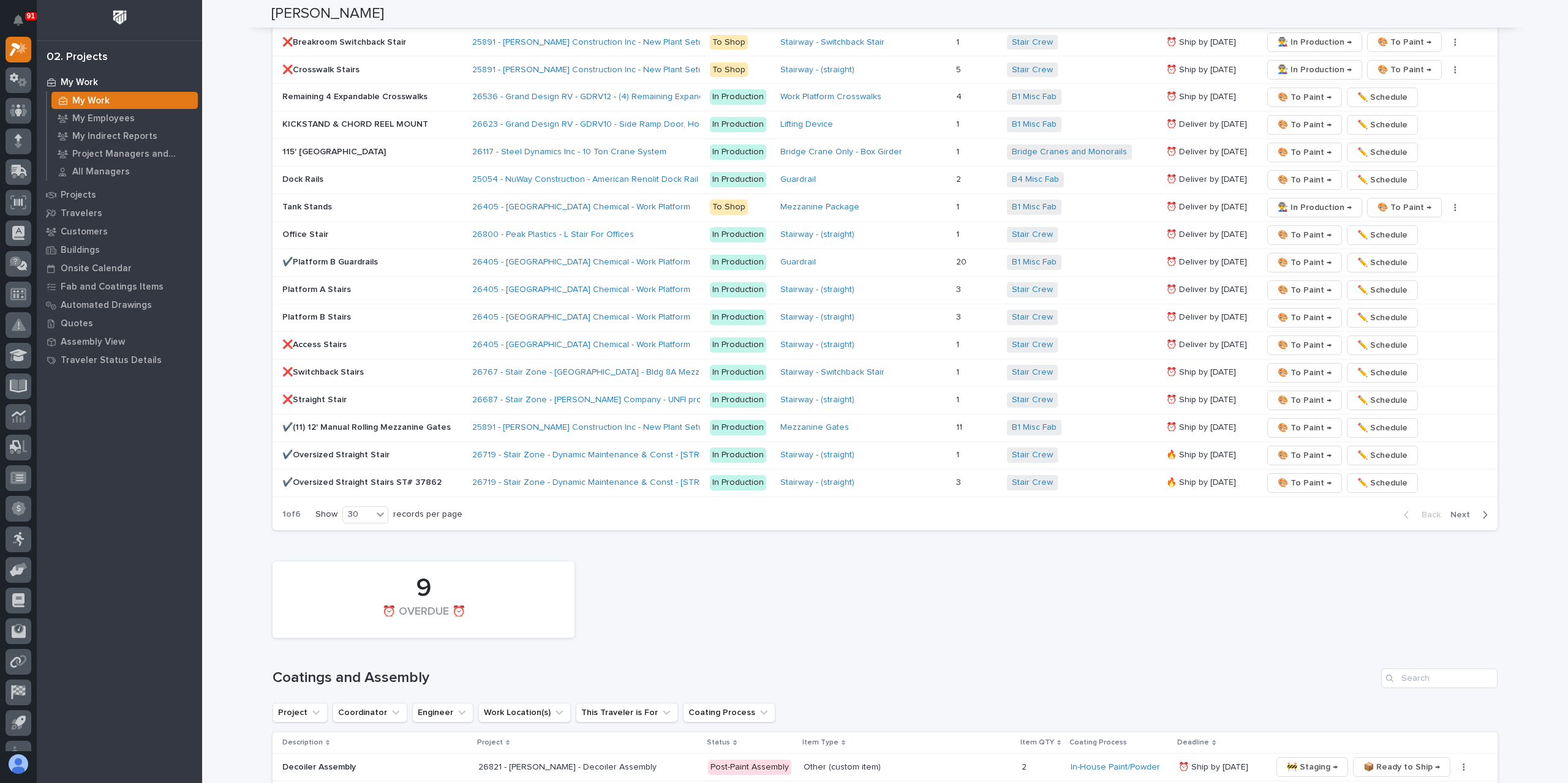
click at [1459, 510] on span "Next" at bounding box center [1463, 515] width 27 height 11
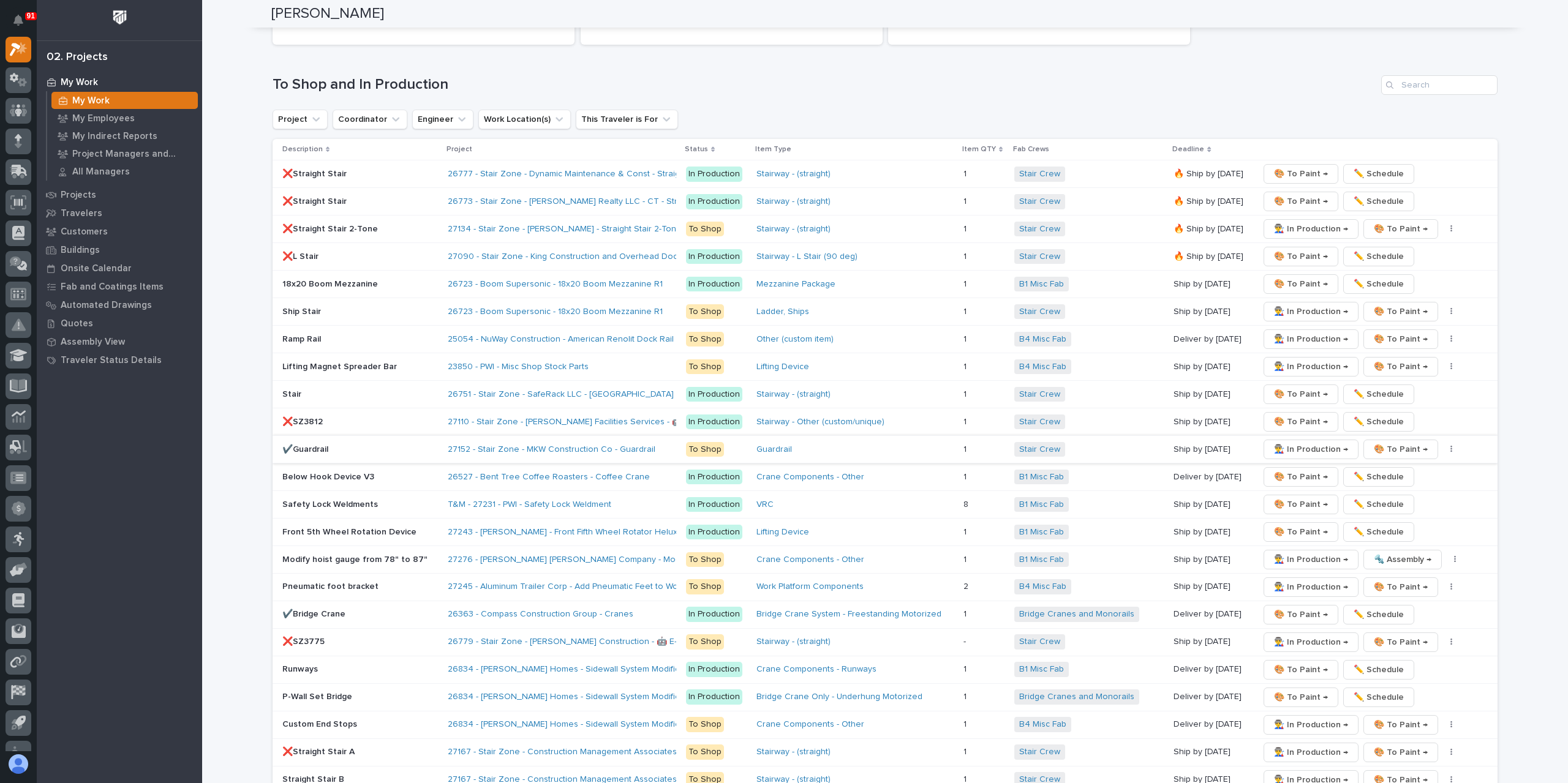
scroll to position [1592, 0]
click at [346, 277] on div "18x20 Boom Mezzanine" at bounding box center [360, 283] width 155 height 13
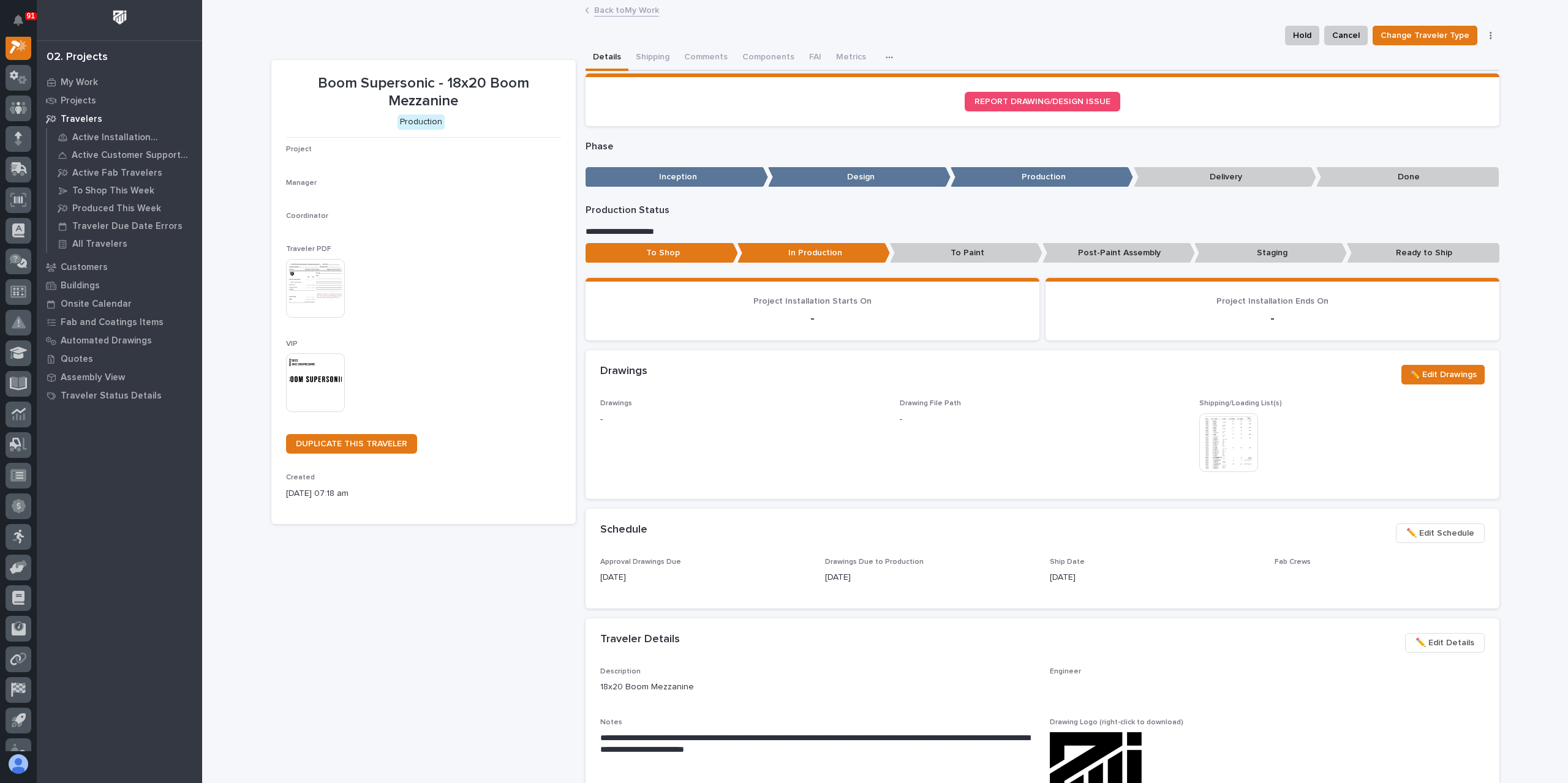
scroll to position [30, 0]
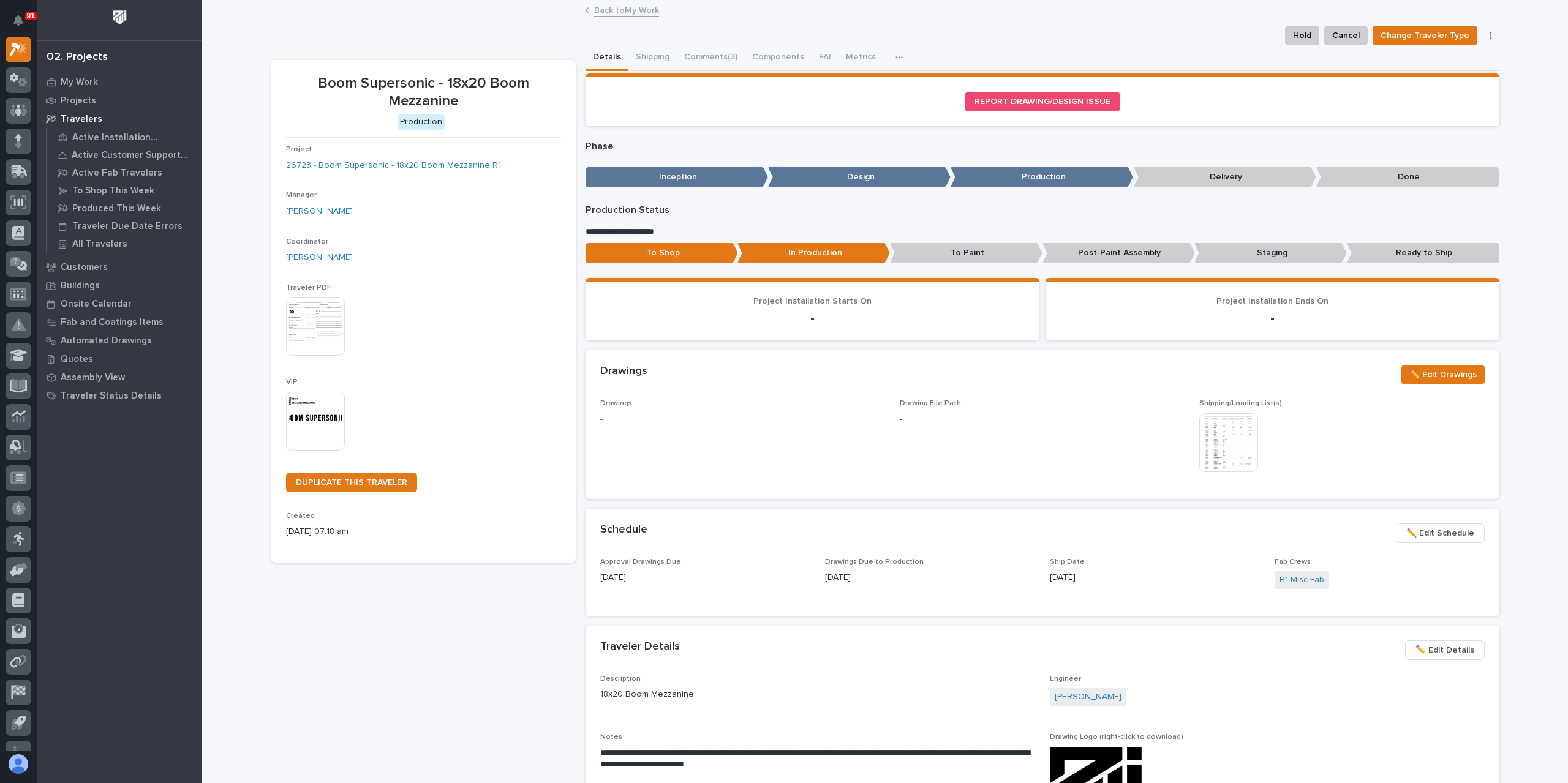
click at [612, 10] on link "Back to My Work" at bounding box center [626, 9] width 65 height 14
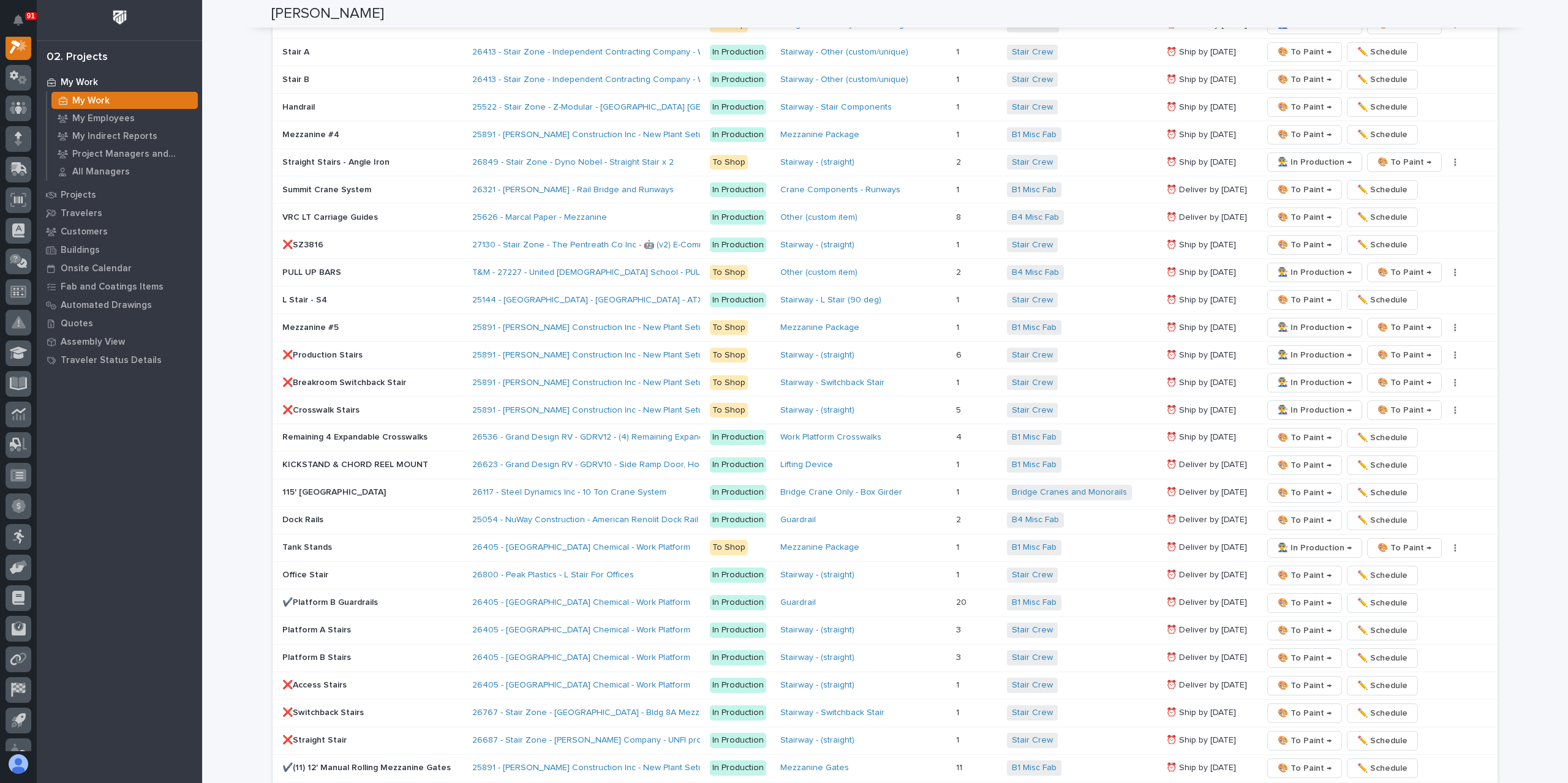
scroll to position [1837, 0]
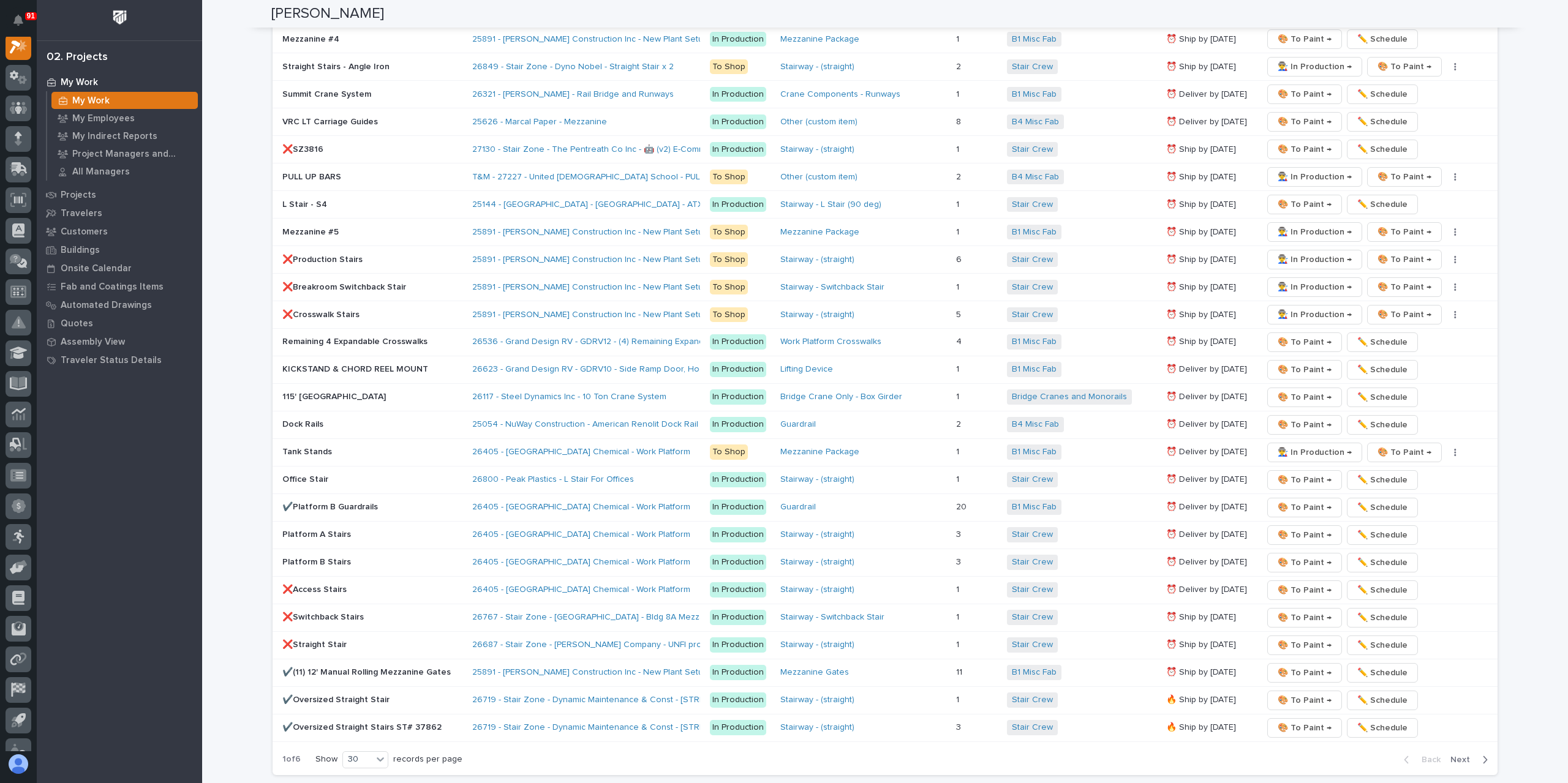
click at [1457, 755] on span "Next" at bounding box center [1463, 760] width 27 height 11
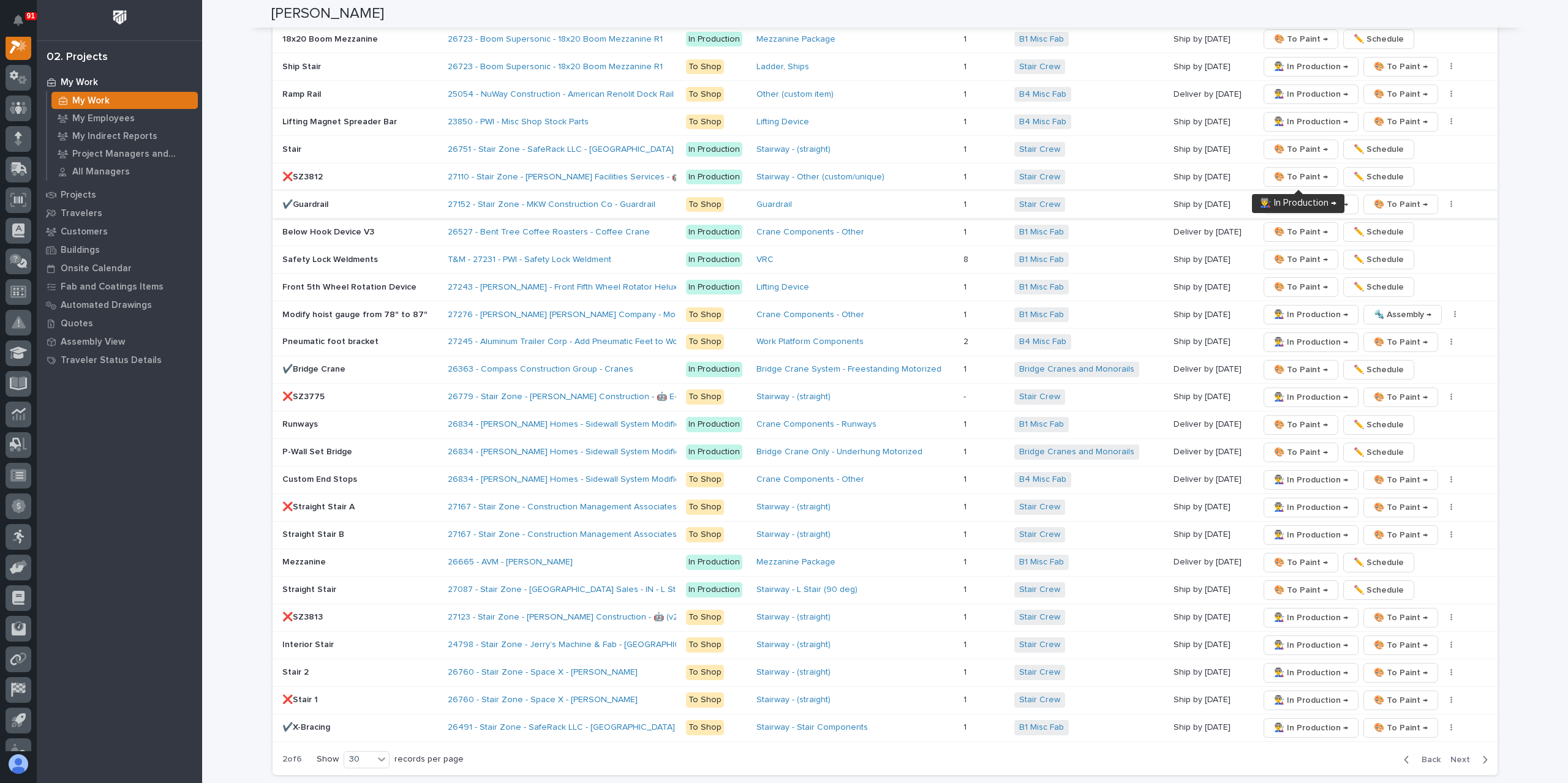
click at [1277, 197] on span "👨‍🏭 In Production →" at bounding box center [1311, 204] width 74 height 14
click at [1278, 87] on span "👨‍🏭 In Production →" at bounding box center [1311, 94] width 74 height 14
click at [1450, 755] on span "Next" at bounding box center [1463, 760] width 27 height 11
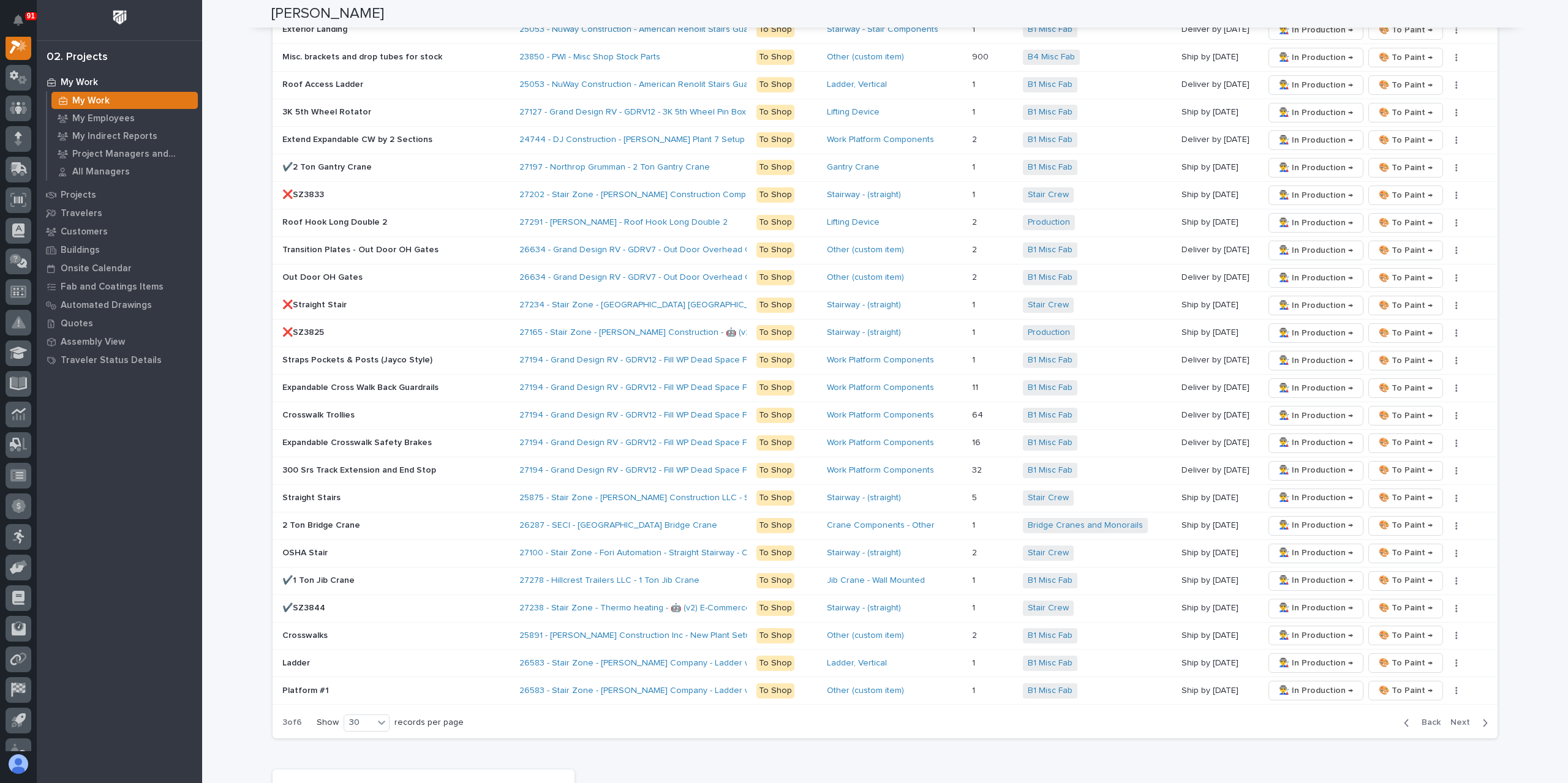
scroll to position [1899, 0]
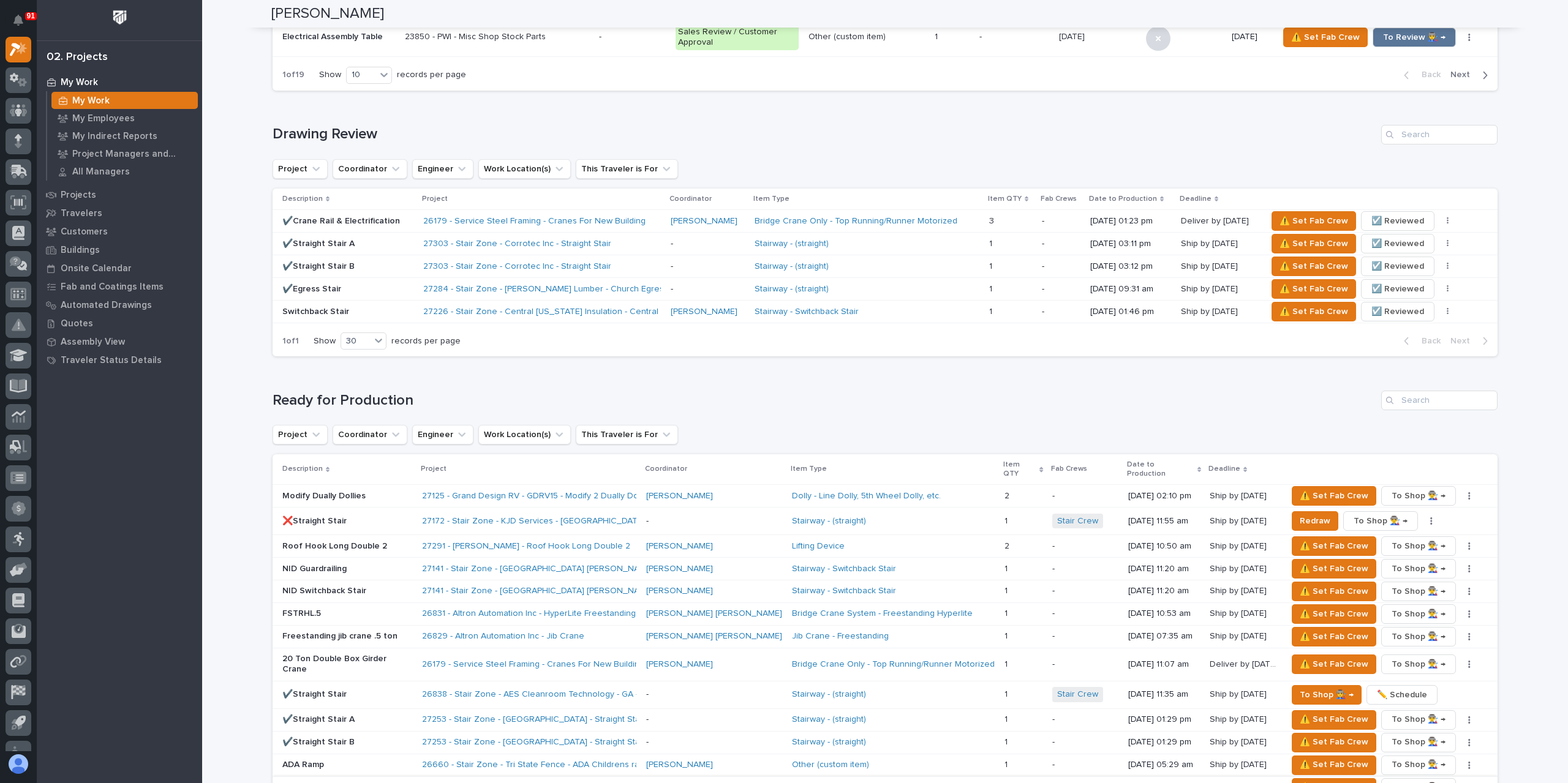
scroll to position [919, 0]
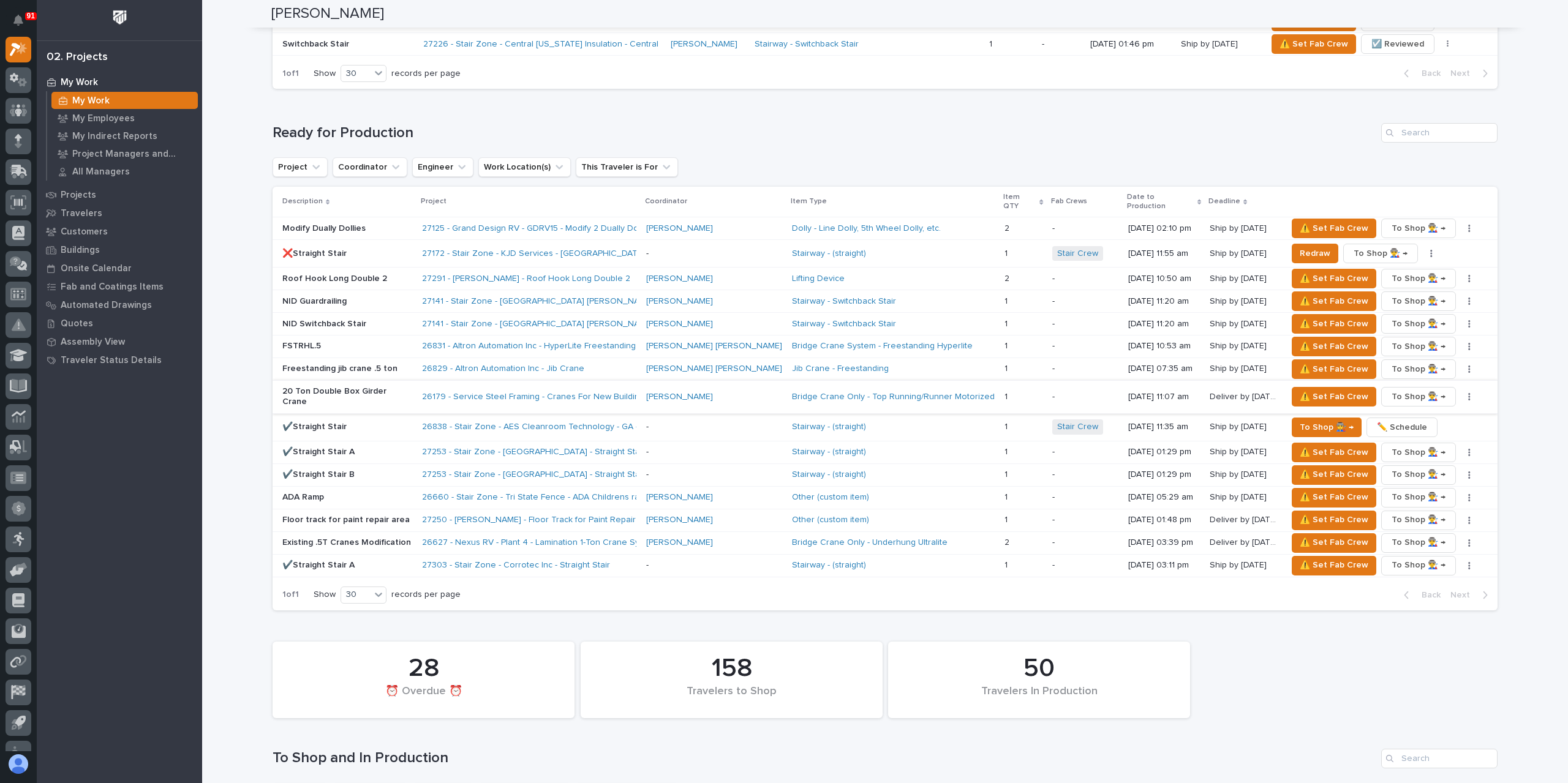
click at [1468, 392] on icon "button" at bounding box center [1469, 396] width 3 height 9
click at [1409, 408] on span "✏️ Schedule" at bounding box center [1411, 406] width 50 height 14
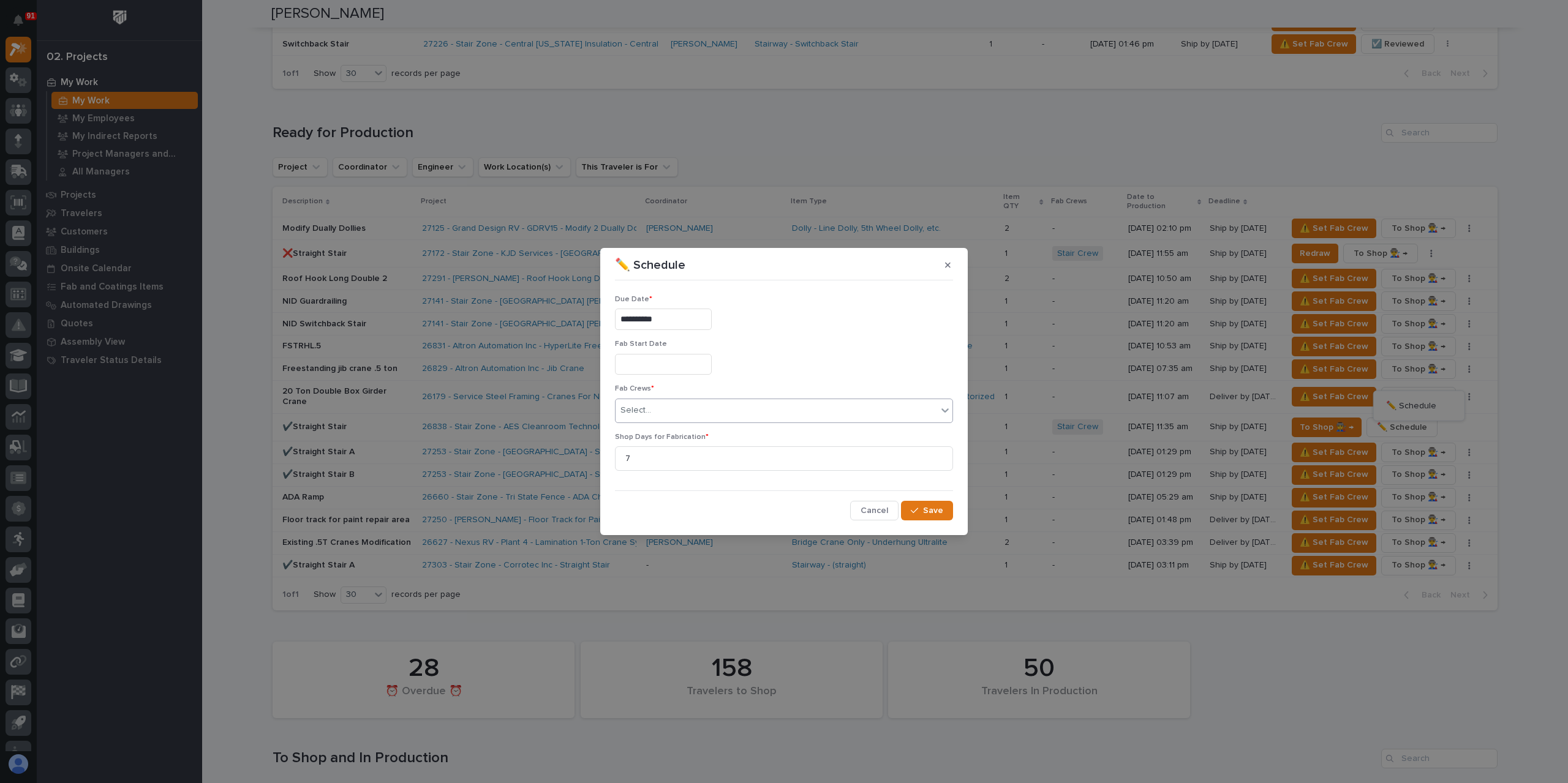
click at [652, 410] on input "text" at bounding box center [653, 411] width 1 height 11
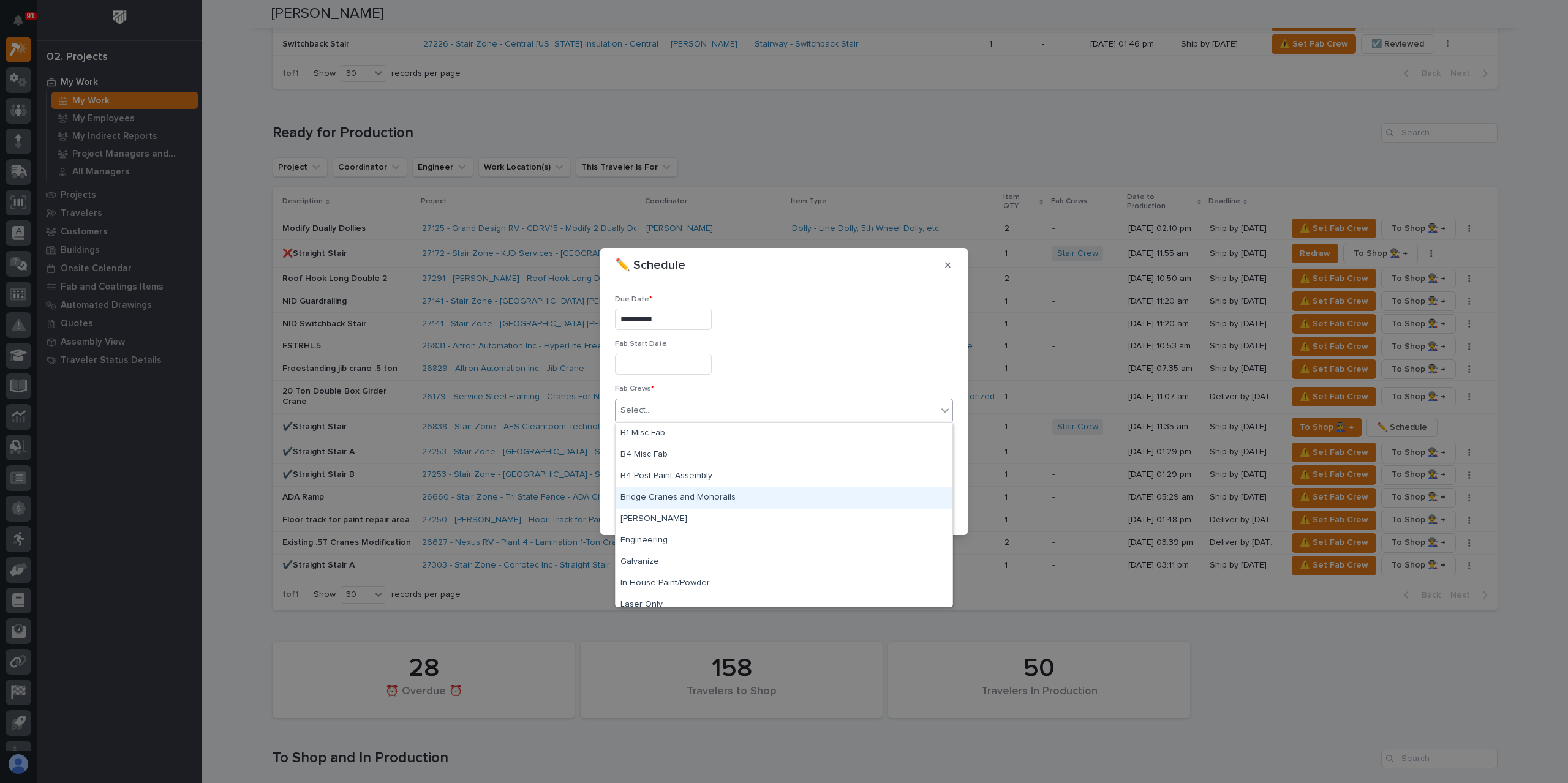
click at [672, 504] on div "Bridge Cranes and Monorails" at bounding box center [784, 498] width 337 height 22
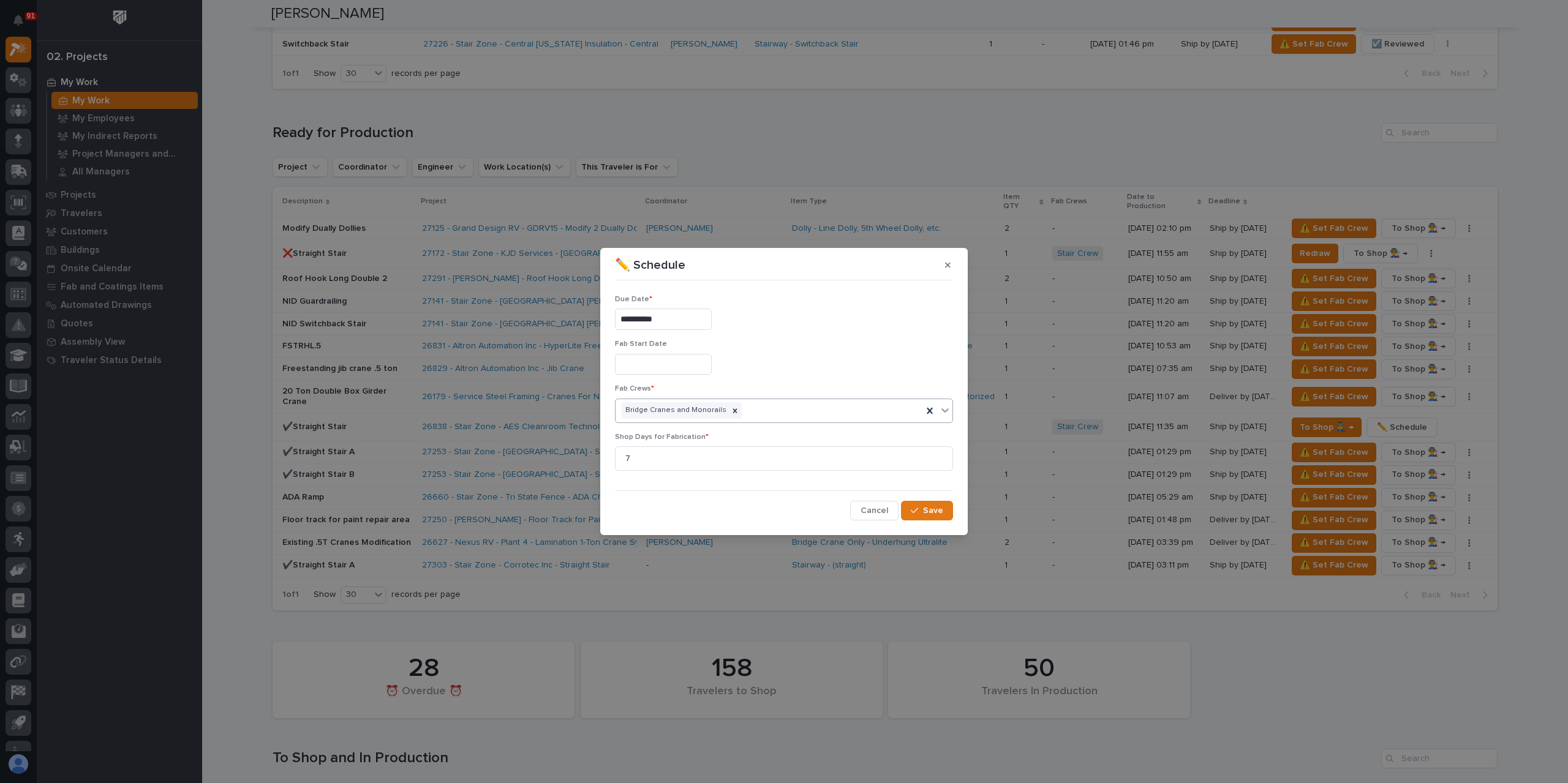
click at [676, 327] on input "**********" at bounding box center [663, 319] width 97 height 22
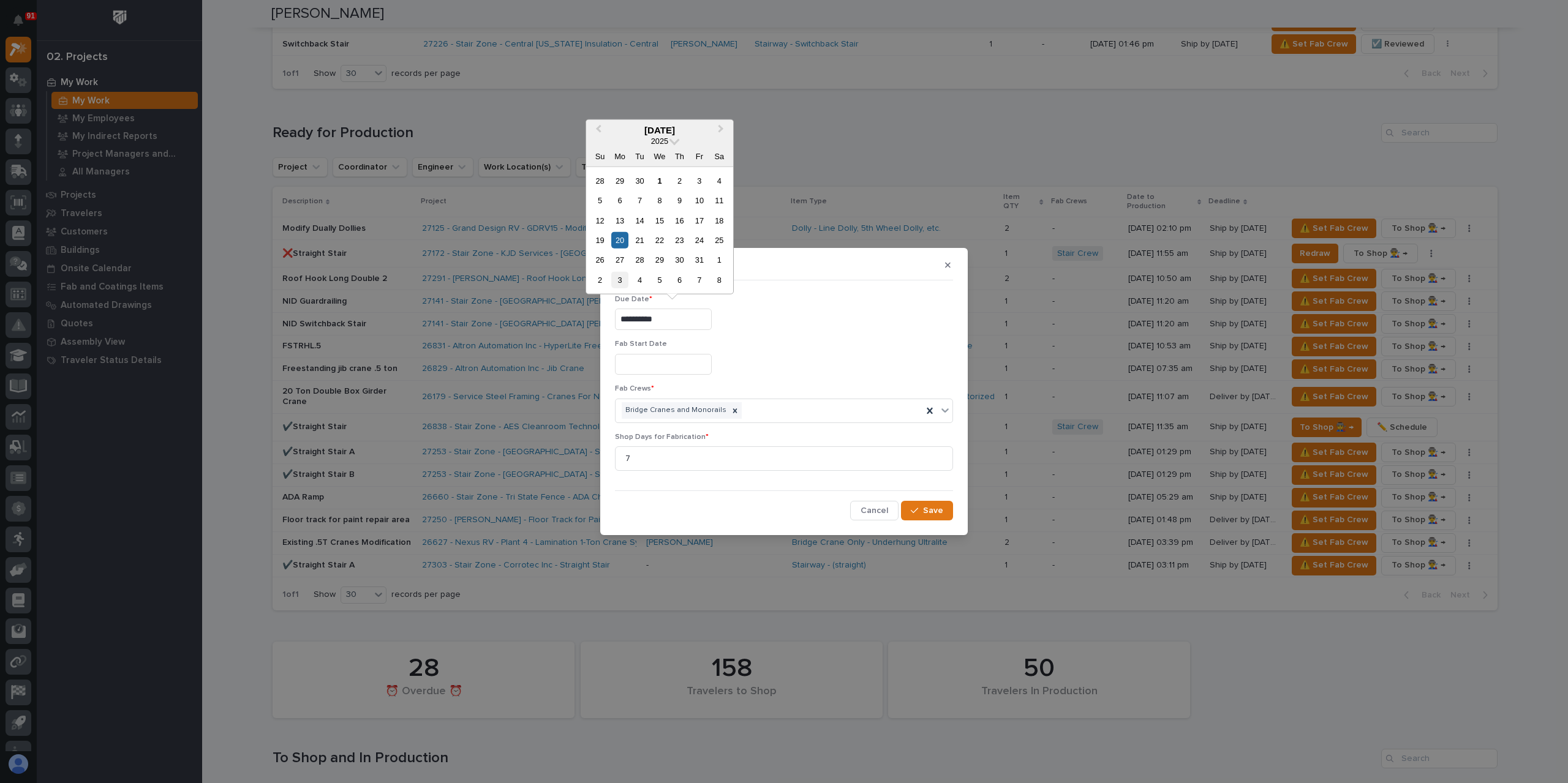
click at [615, 286] on div "3" at bounding box center [619, 280] width 16 height 16
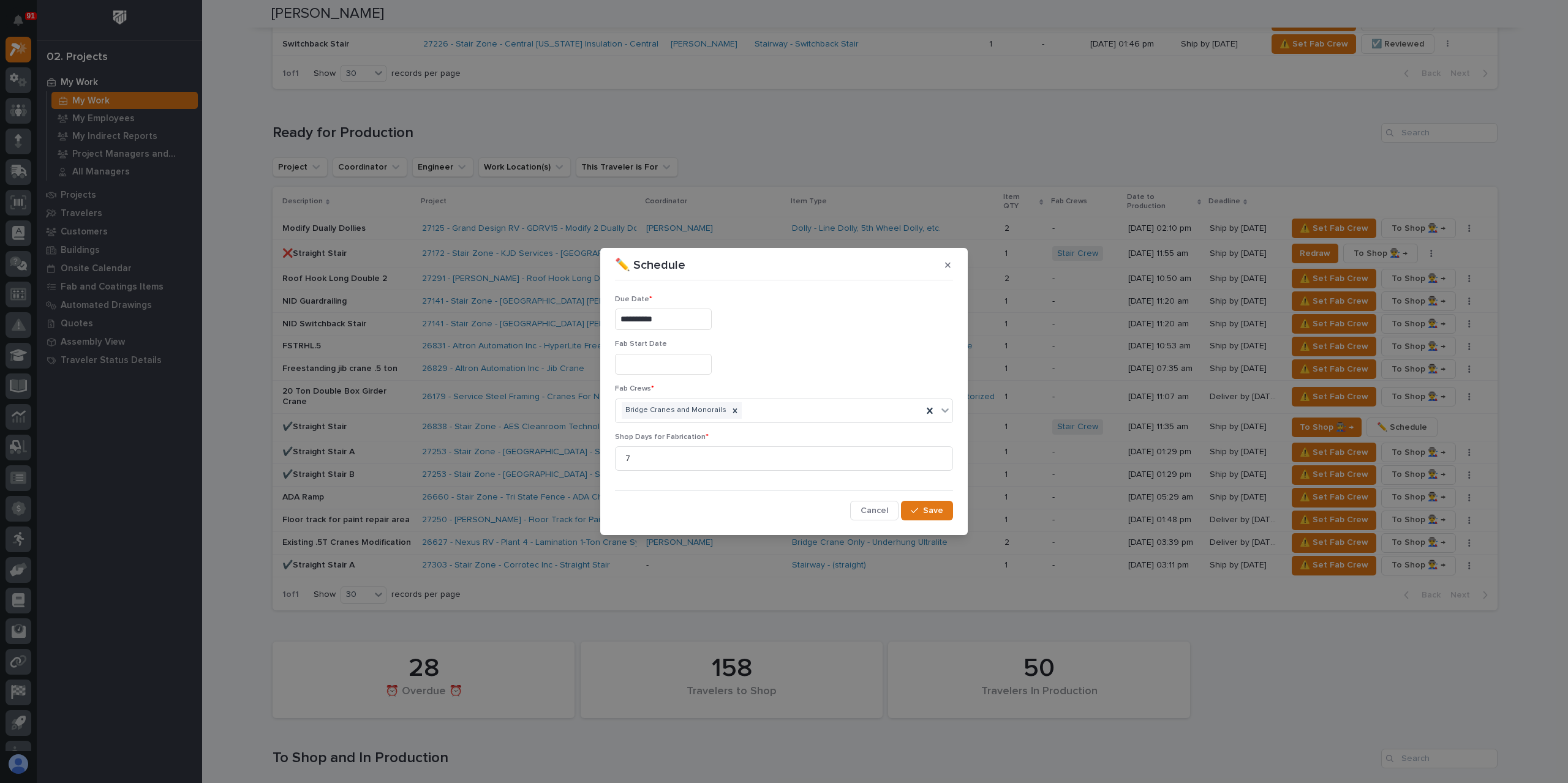
type input "**********"
click at [916, 516] on button "Save" at bounding box center [927, 511] width 52 height 20
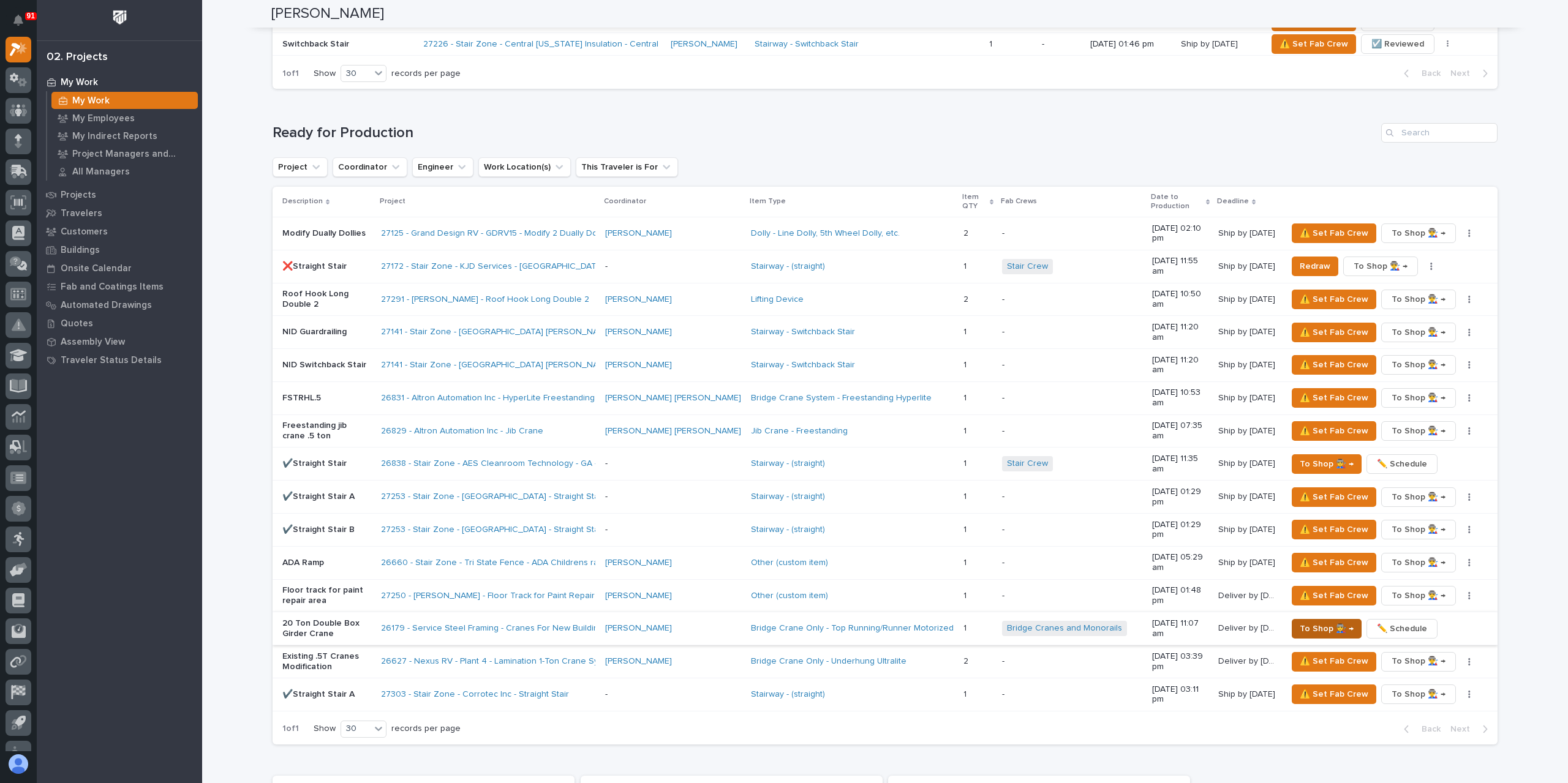
click at [1319, 622] on span "To Shop 👨‍🏭 →" at bounding box center [1326, 629] width 54 height 14
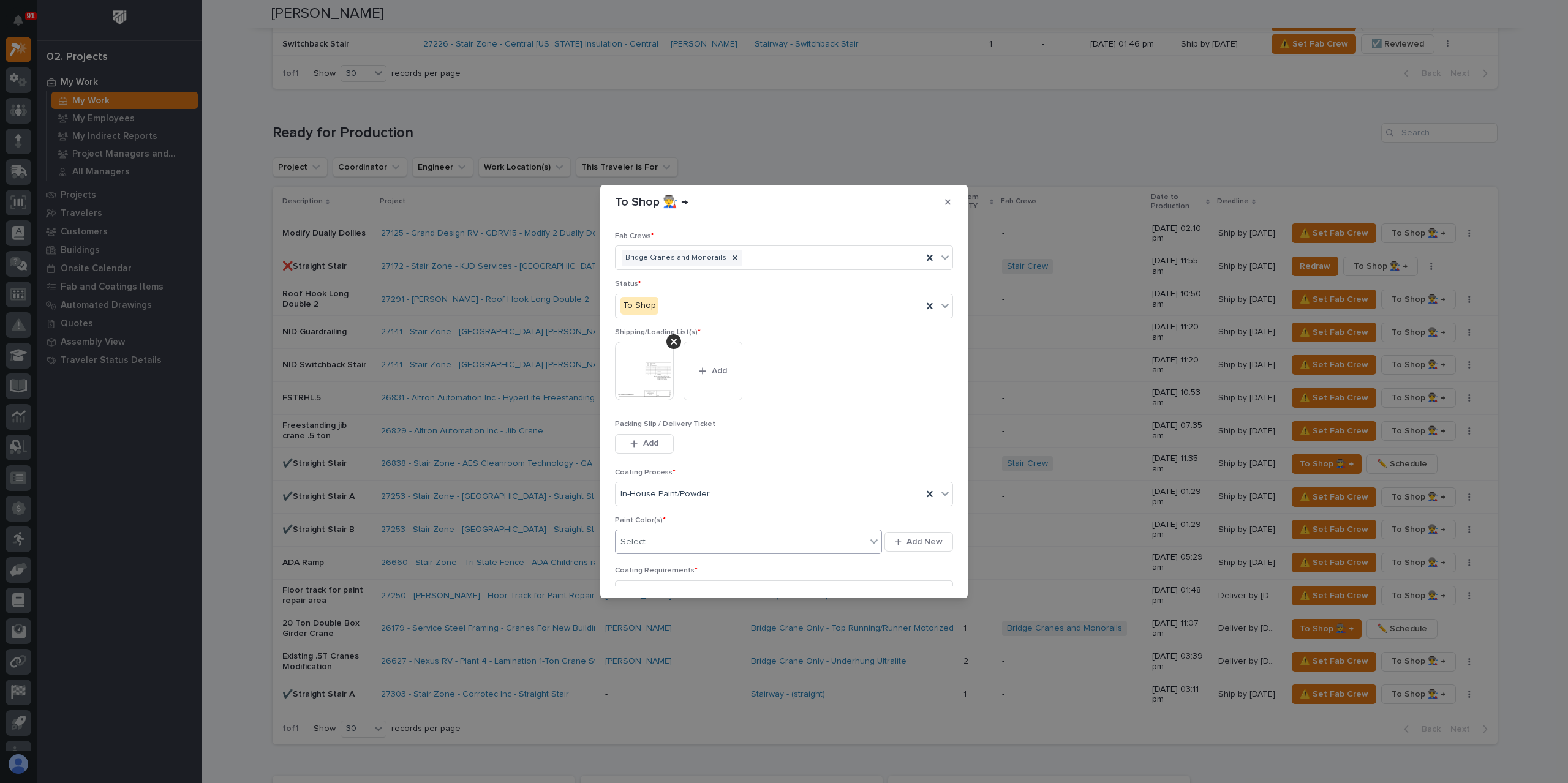
click at [699, 553] on body "**********" at bounding box center [784, 391] width 1568 height 783
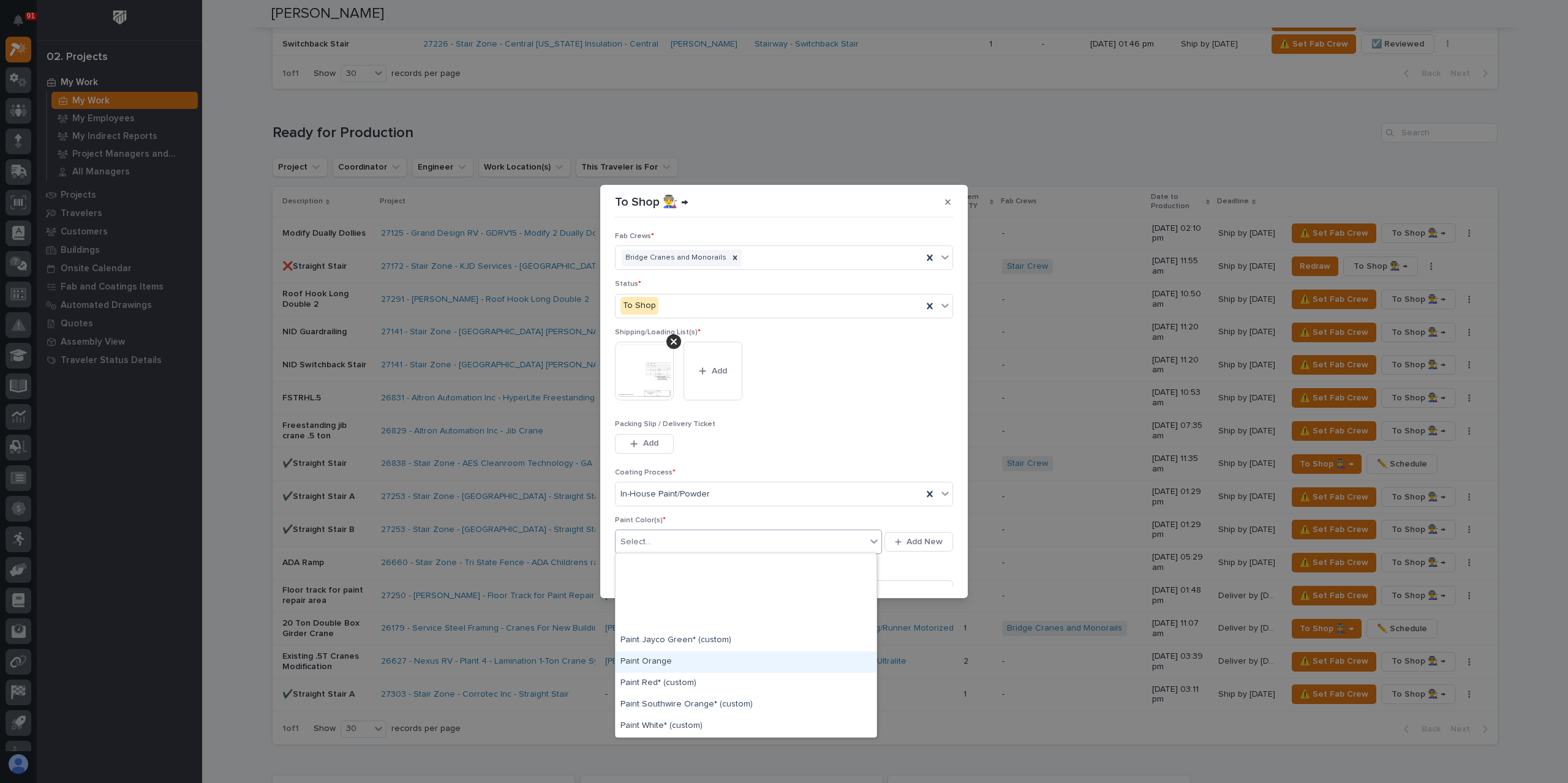
scroll to position [306, 0]
click at [676, 689] on div "Paint Yellow" at bounding box center [746, 687] width 261 height 22
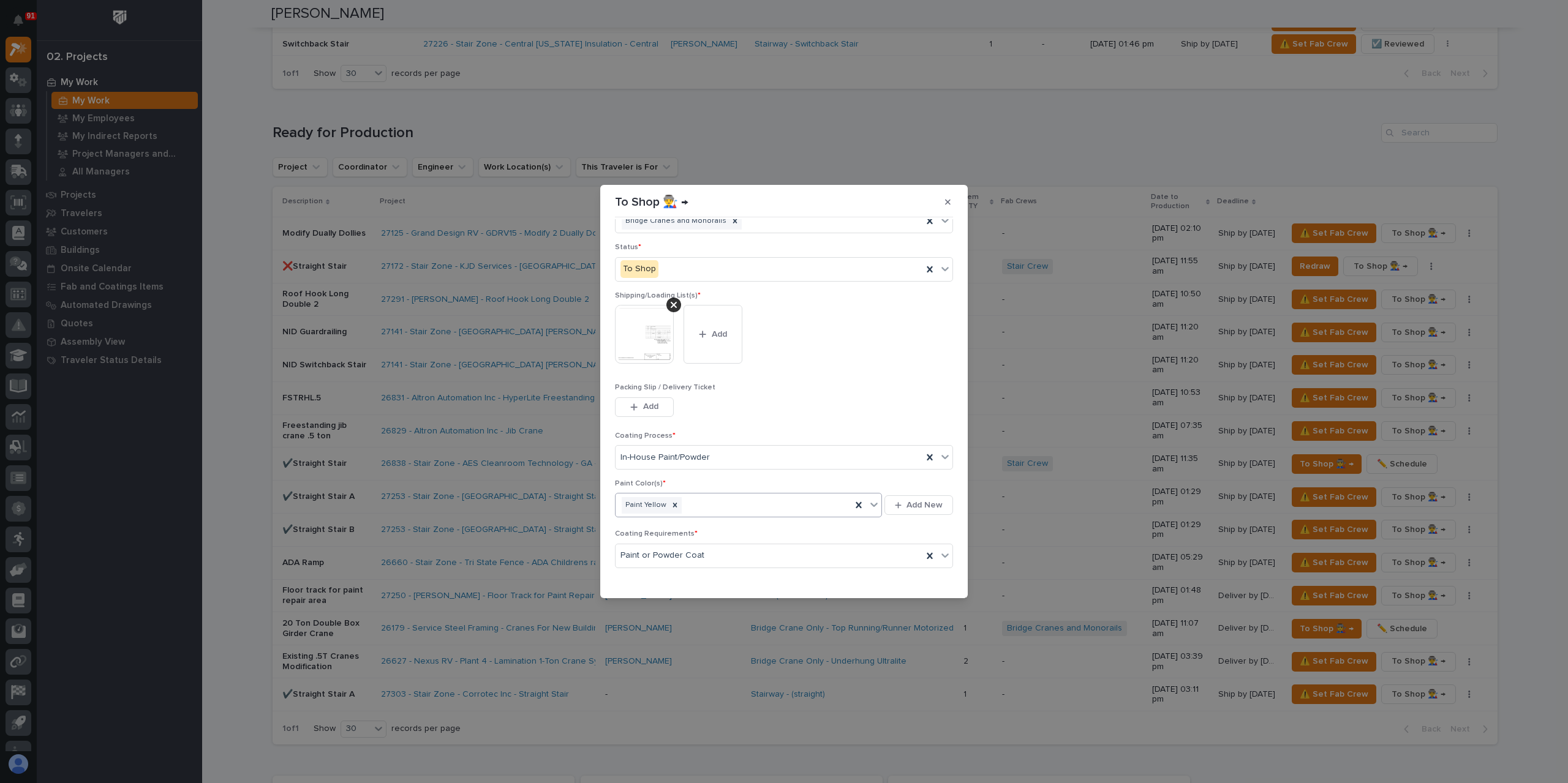
scroll to position [65, 0]
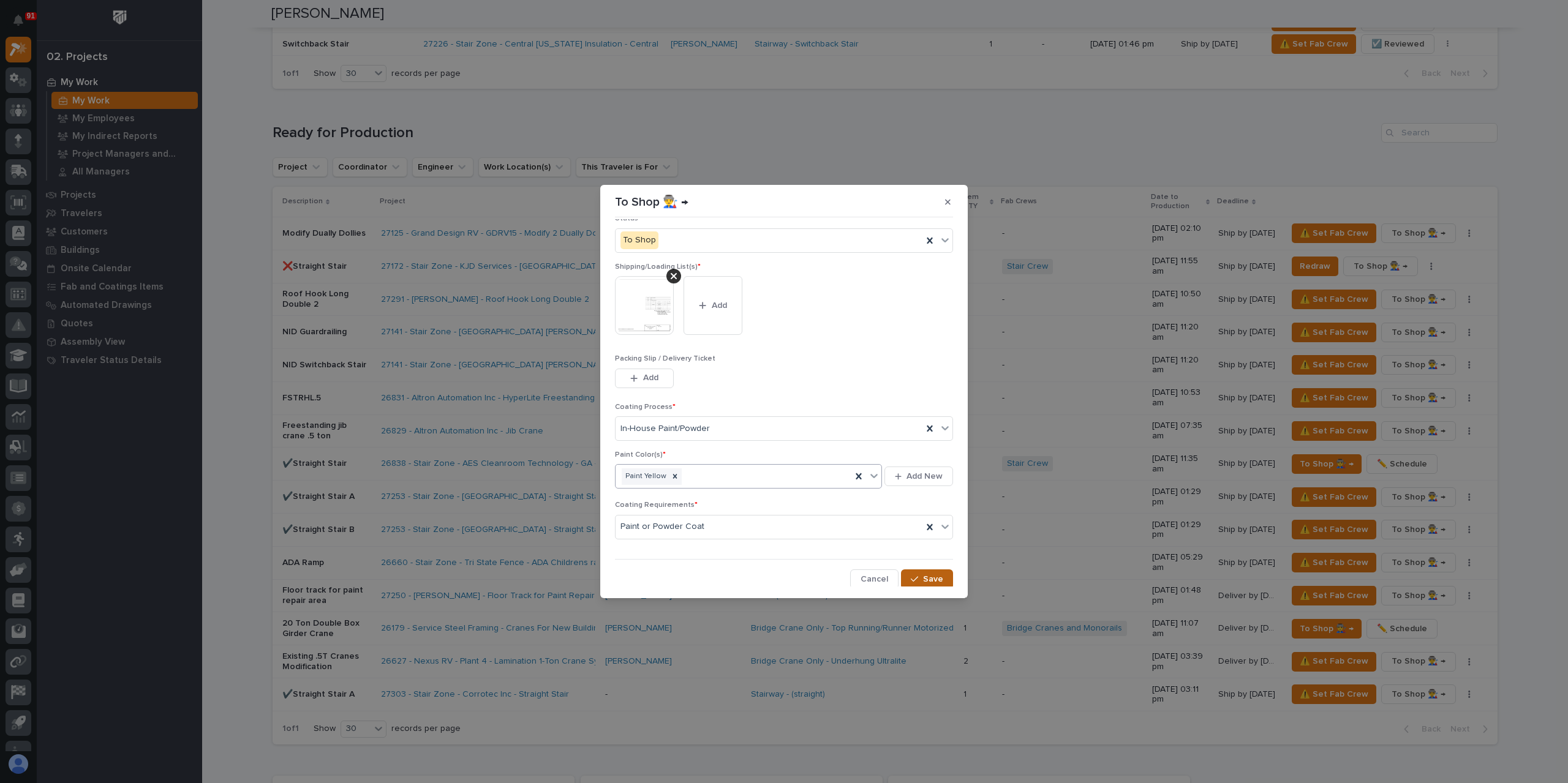
click at [923, 574] on span "Save" at bounding box center [933, 579] width 20 height 11
